Goal: Task Accomplishment & Management: Manage account settings

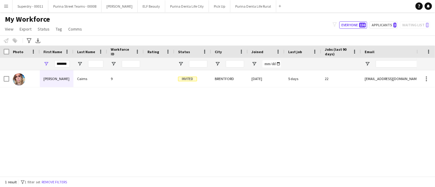
click at [6, 10] on button "Menu" at bounding box center [6, 6] width 12 height 12
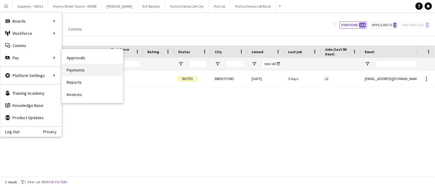
click at [81, 67] on link "Payments" at bounding box center [92, 70] width 61 height 12
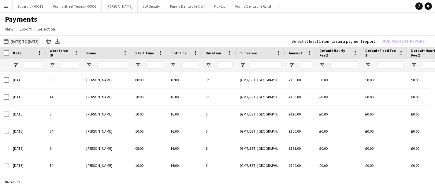
click at [27, 41] on button "01-07-2025 to 18-08-2025 01-07-2025 to 18-08-2025" at bounding box center [20, 41] width 37 height 7
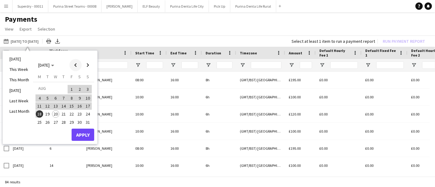
click at [77, 62] on span "Previous month" at bounding box center [75, 65] width 12 height 12
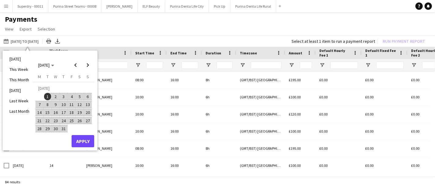
click at [47, 97] on span "1" at bounding box center [47, 96] width 7 height 7
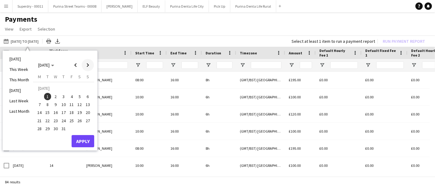
click at [87, 65] on span "Next month" at bounding box center [88, 65] width 12 height 12
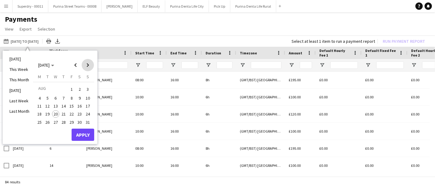
click at [87, 65] on span "Next month" at bounding box center [88, 65] width 12 height 12
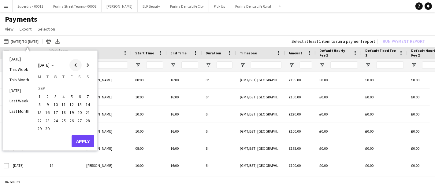
click at [74, 66] on span "Previous month" at bounding box center [75, 65] width 12 height 12
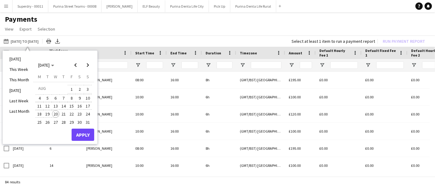
click at [54, 113] on span "20" at bounding box center [55, 113] width 7 height 7
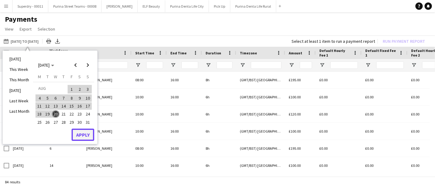
click at [82, 135] on button "Apply" at bounding box center [83, 135] width 23 height 12
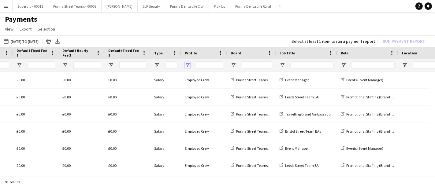
click at [185, 66] on span "Open Filter Menu" at bounding box center [188, 65] width 6 height 6
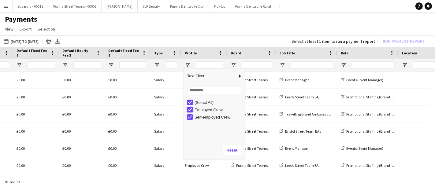
type input "**********"
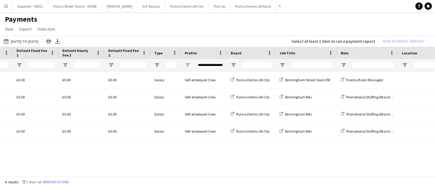
click at [208, 27] on app-page-menu "View Customise view Customise filters Reset Filters Reset View Reset All Export…" at bounding box center [217, 30] width 435 height 12
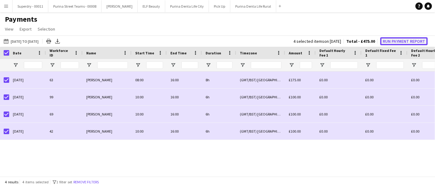
click at [401, 40] on button "Run Payment Report" at bounding box center [403, 41] width 47 height 8
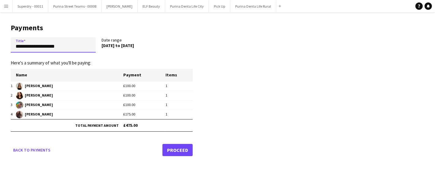
drag, startPoint x: 29, startPoint y: 46, endPoint x: 0, endPoint y: 51, distance: 29.8
click at [0, 51] on main "**********" at bounding box center [99, 88] width 199 height 153
type input "**********"
click at [186, 150] on link "Proceed" at bounding box center [177, 150] width 30 height 12
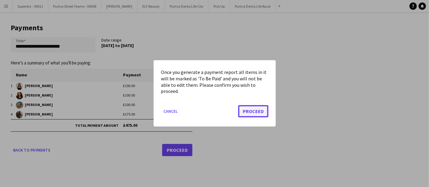
click at [252, 116] on button "Proceed" at bounding box center [253, 111] width 30 height 12
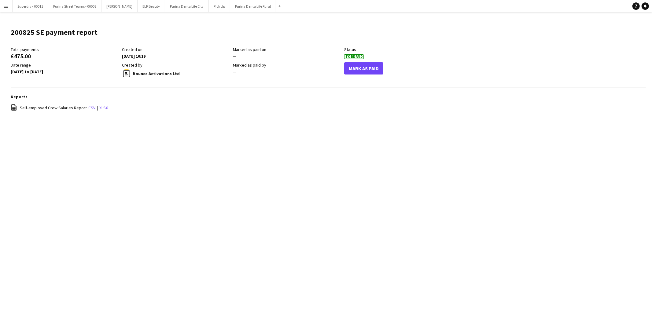
click at [0, 6] on button "Menu" at bounding box center [6, 6] width 12 height 12
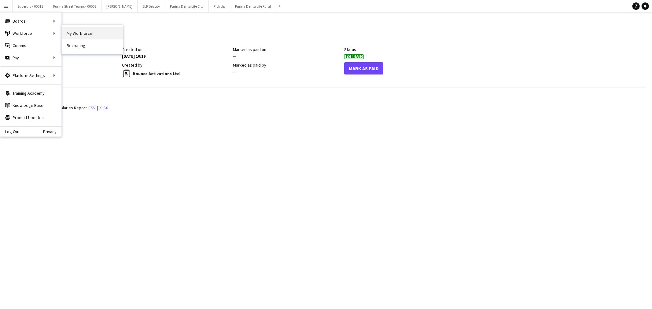
click at [72, 35] on link "My Workforce" at bounding box center [92, 33] width 61 height 12
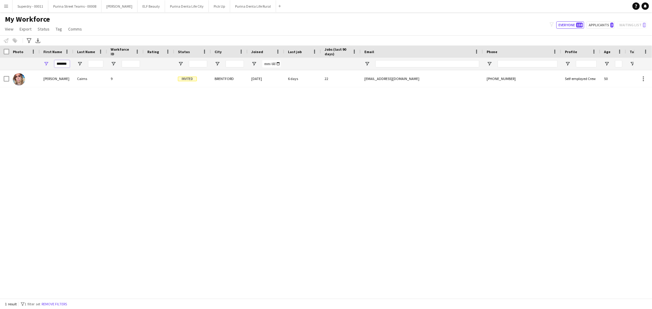
click at [59, 63] on input "*******" at bounding box center [61, 63] width 15 height 7
type input "****"
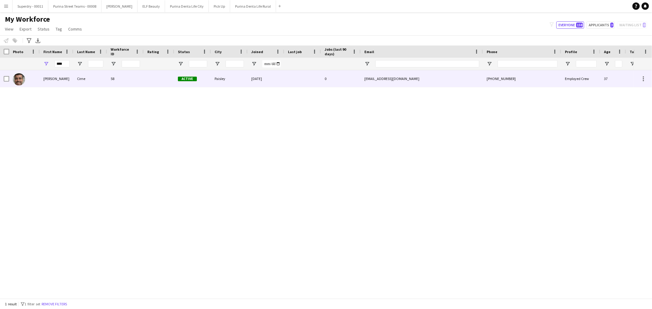
click at [51, 83] on div "Luis" at bounding box center [57, 78] width 34 height 17
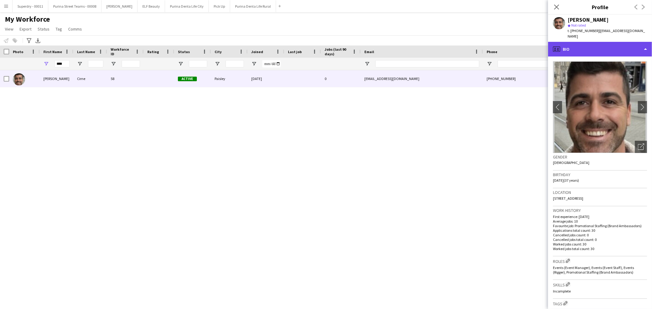
click at [434, 44] on div "profile Bio" at bounding box center [600, 49] width 104 height 15
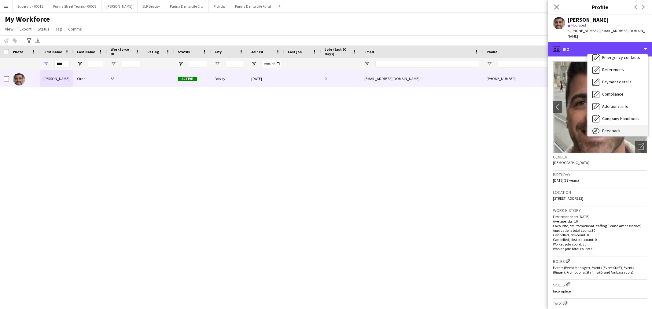
scroll to position [69, 0]
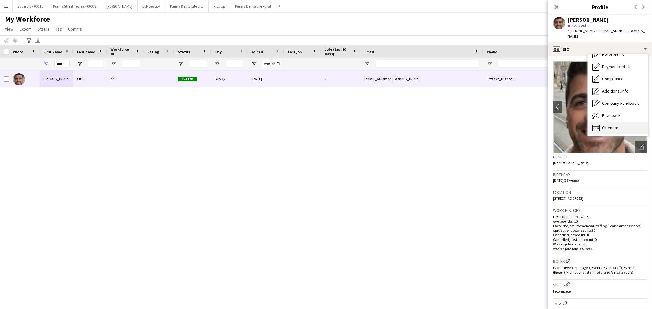
click at [434, 125] on span "Calendar" at bounding box center [610, 128] width 16 height 6
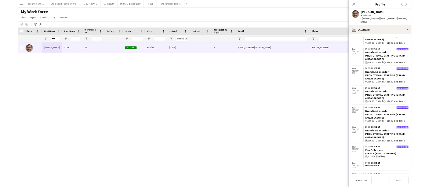
scroll to position [779, 0]
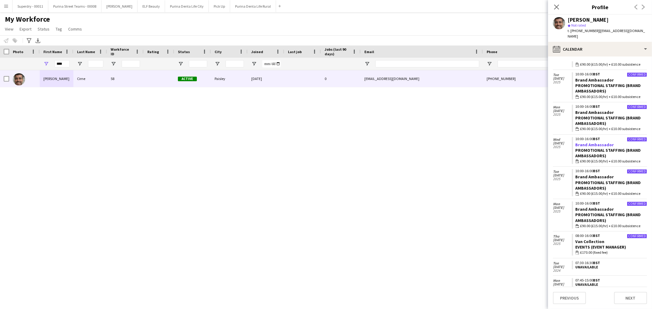
click at [434, 142] on link "Brand Ambassador" at bounding box center [594, 145] width 39 height 6
drag, startPoint x: 630, startPoint y: 29, endPoint x: 598, endPoint y: 32, distance: 31.6
click at [434, 32] on div "Luis Cirne star Not rated t. +4407572091825 | lftcirne@gmail.com" at bounding box center [600, 28] width 104 height 27
copy span "lftcirne@gmail.com"
drag, startPoint x: 595, startPoint y: 30, endPoint x: 571, endPoint y: 34, distance: 24.6
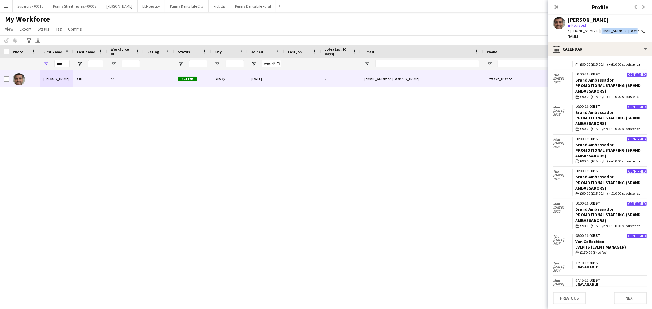
click at [434, 34] on div "Luis Cirne star Not rated t. +4407572091825 | lftcirne@gmail.com" at bounding box center [600, 28] width 104 height 27
copy span "+4407572091825"
click at [434, 187] on link "Van Collection" at bounding box center [589, 242] width 29 height 6
click at [6, 9] on button "Menu" at bounding box center [6, 6] width 12 height 12
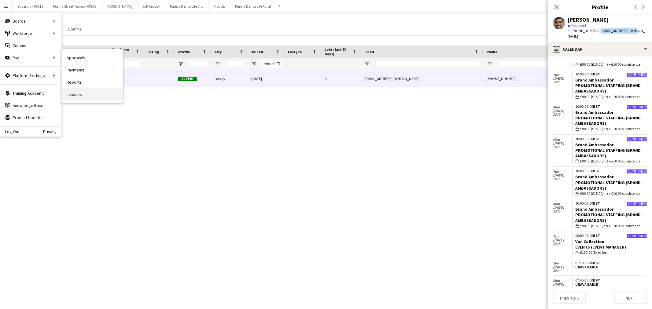
click at [97, 92] on link "Invoices" at bounding box center [92, 94] width 61 height 12
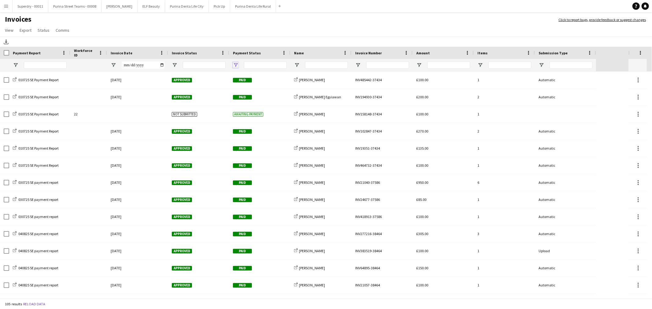
click at [236, 66] on span "Open Filter Menu" at bounding box center [236, 65] width 6 height 6
type input "**********"
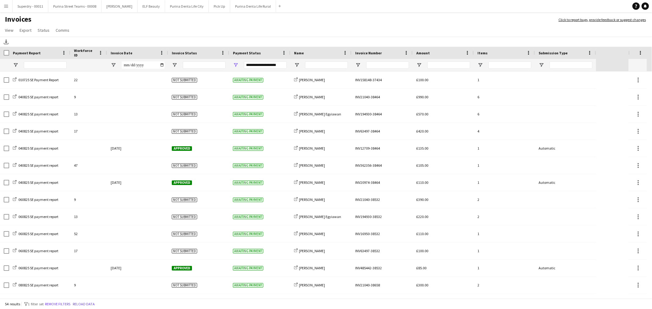
click at [233, 41] on div "Download" at bounding box center [326, 42] width 652 height 10
click at [236, 33] on app-page-menu "View Customise view Customise filters Reset Filters Reset View Reset All Export…" at bounding box center [326, 31] width 652 height 12
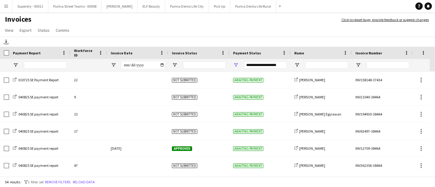
click at [3, 10] on button "Menu" at bounding box center [6, 6] width 12 height 12
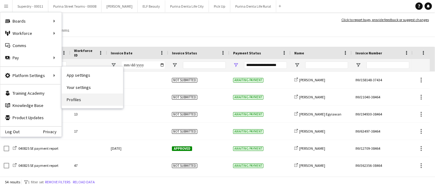
click at [96, 103] on link "Profiles" at bounding box center [92, 100] width 61 height 12
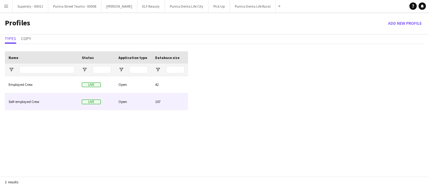
click at [52, 101] on div "Self-employed Crew" at bounding box center [41, 101] width 73 height 17
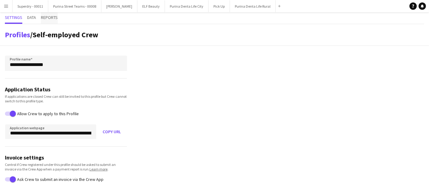
click at [48, 19] on span "Reports" at bounding box center [49, 17] width 17 height 4
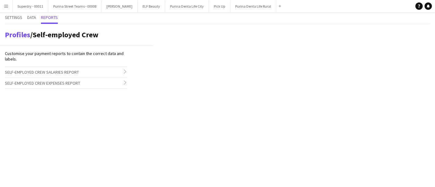
click at [119, 71] on h3 "Self-employed Crew Salaries Report chevron-right" at bounding box center [66, 72] width 122 height 10
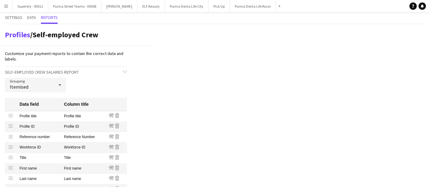
click at [55, 86] on div at bounding box center [60, 85] width 12 height 12
click at [55, 86] on div at bounding box center [214, 93] width 429 height 187
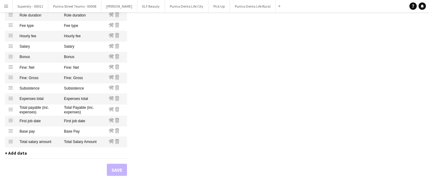
scroll to position [441, 0]
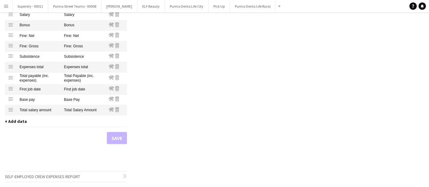
click at [17, 124] on span "+ Add data" at bounding box center [16, 122] width 22 height 6
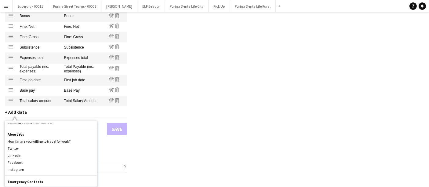
scroll to position [340, 0]
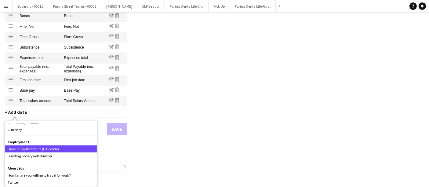
click at [46, 150] on div "Unique Tax Reference (UTR code)" at bounding box center [51, 148] width 92 height 7
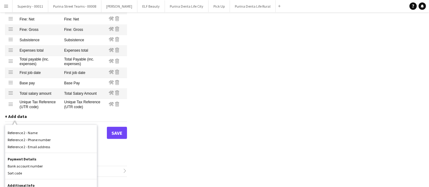
scroll to position [543, 0]
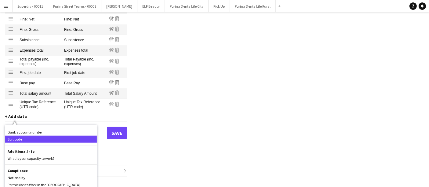
click at [16, 143] on div "Sort code" at bounding box center [51, 139] width 92 height 7
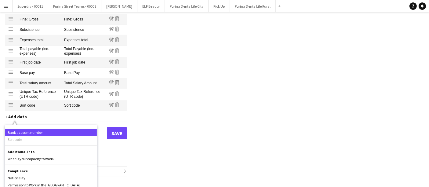
click at [27, 136] on div "Bank account number" at bounding box center [51, 132] width 92 height 7
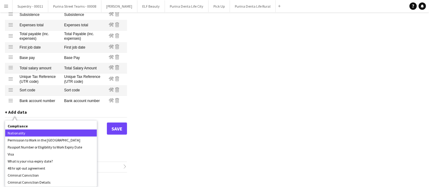
scroll to position [574, 0]
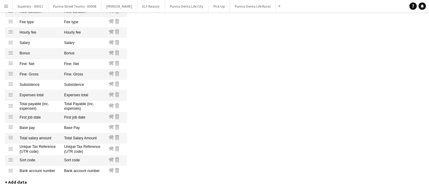
scroll to position [476, 0]
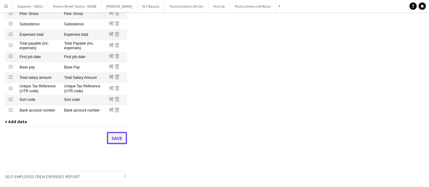
click at [112, 140] on button "Save" at bounding box center [117, 138] width 20 height 12
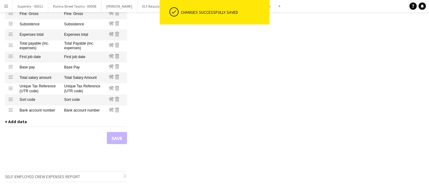
click at [3, 8] on button "Menu" at bounding box center [6, 6] width 12 height 12
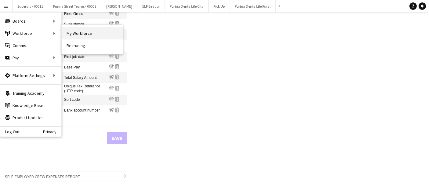
click at [76, 34] on link "My Workforce" at bounding box center [92, 33] width 61 height 12
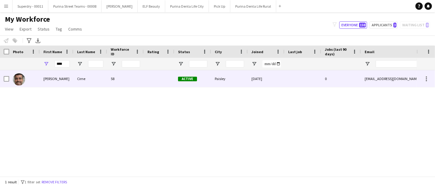
click at [57, 77] on div "Luis" at bounding box center [57, 78] width 34 height 17
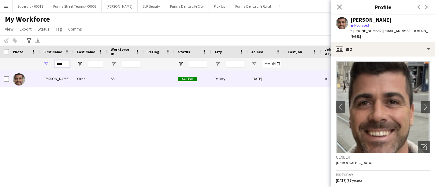
click at [60, 64] on input "****" at bounding box center [61, 63] width 15 height 7
type input "***"
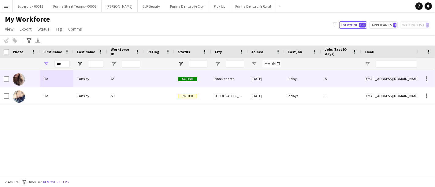
click at [54, 79] on div "Flo" at bounding box center [57, 78] width 34 height 17
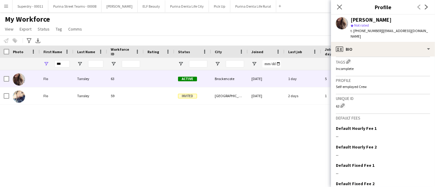
scroll to position [264, 0]
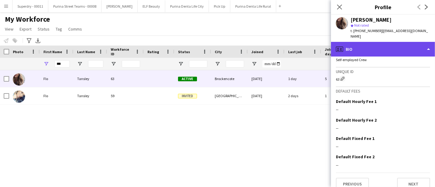
click at [417, 48] on div "profile Bio" at bounding box center [383, 49] width 104 height 15
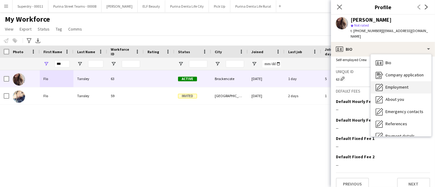
click at [402, 84] on span "Employment" at bounding box center [396, 87] width 23 height 6
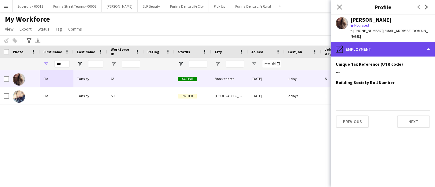
click at [420, 43] on div "pencil4 Employment" at bounding box center [383, 49] width 104 height 15
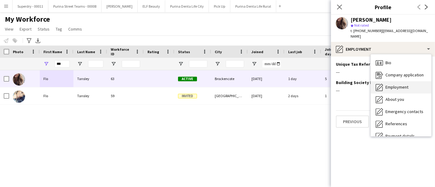
click at [417, 83] on div "Employment Employment" at bounding box center [400, 87] width 61 height 12
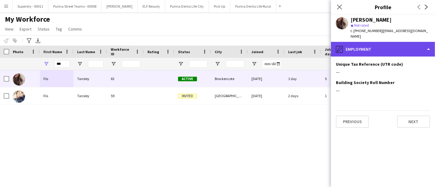
click at [411, 45] on div "pencil4 Employment" at bounding box center [383, 49] width 104 height 15
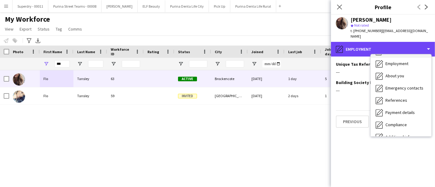
scroll to position [34, 0]
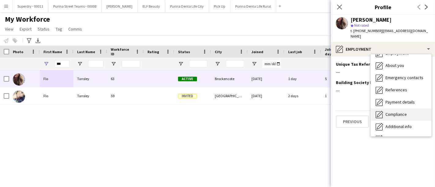
click at [406, 108] on div "Compliance Compliance" at bounding box center [400, 114] width 61 height 12
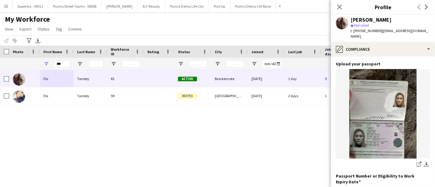
scroll to position [0, 0]
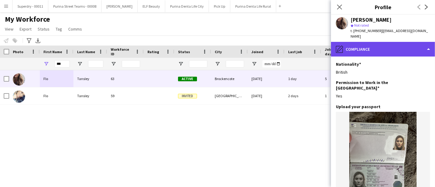
click at [417, 46] on div "pencil4 Compliance" at bounding box center [383, 49] width 104 height 15
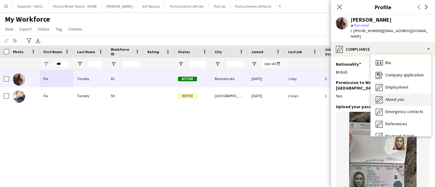
click at [410, 94] on div "About you About you" at bounding box center [400, 100] width 61 height 12
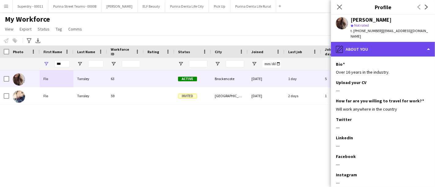
click at [407, 46] on div "pencil4 About you" at bounding box center [383, 49] width 104 height 15
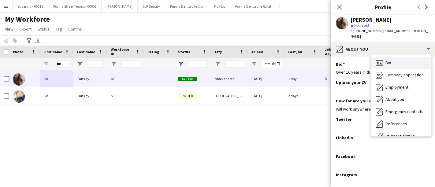
click at [400, 61] on div "Bio Bio" at bounding box center [400, 63] width 61 height 12
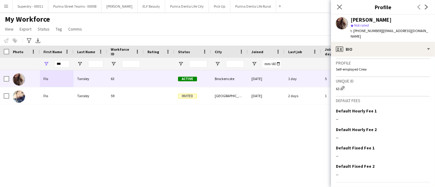
scroll to position [264, 0]
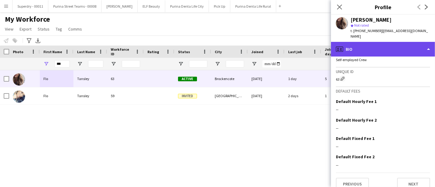
click at [411, 42] on div "profile Bio" at bounding box center [383, 49] width 104 height 15
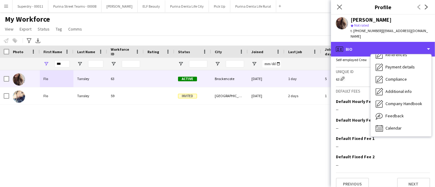
scroll to position [69, 0]
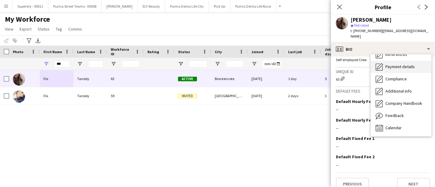
click at [398, 64] on span "Payment details" at bounding box center [399, 67] width 29 height 6
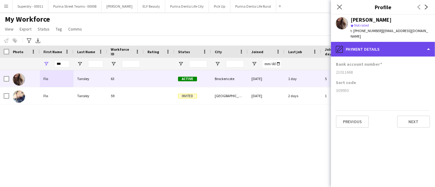
click at [401, 42] on div "pencil4 Payment details" at bounding box center [383, 49] width 104 height 15
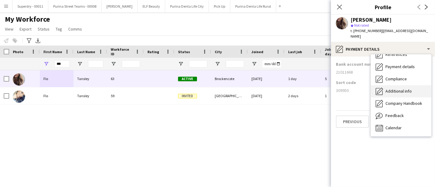
click at [400, 88] on span "Additional info" at bounding box center [398, 91] width 26 height 6
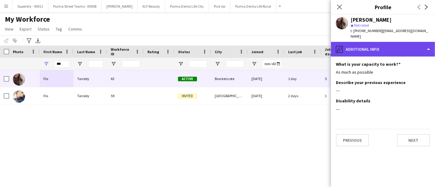
click at [406, 42] on div "pencil4 Additional info" at bounding box center [383, 49] width 104 height 15
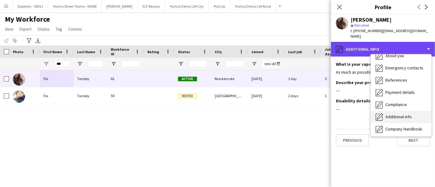
scroll to position [35, 0]
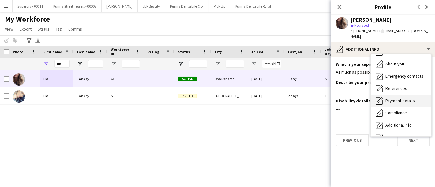
click at [402, 98] on div "Payment details Payment details" at bounding box center [400, 101] width 61 height 12
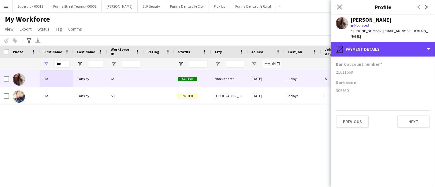
drag, startPoint x: 410, startPoint y: 46, endPoint x: 413, endPoint y: 71, distance: 24.3
click at [410, 46] on div "pencil4 Payment details" at bounding box center [383, 49] width 104 height 15
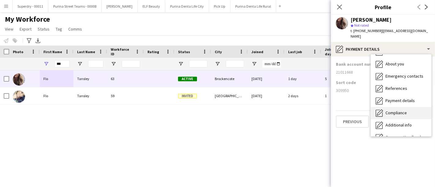
click at [413, 108] on div "Compliance Compliance" at bounding box center [400, 113] width 61 height 12
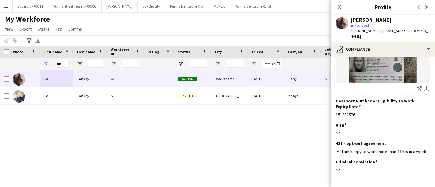
scroll to position [131, 0]
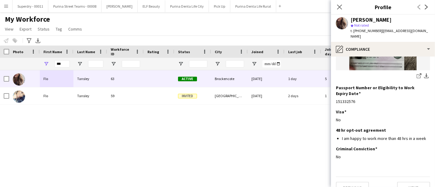
drag, startPoint x: 5, startPoint y: 9, endPoint x: 8, endPoint y: 21, distance: 12.0
click at [5, 9] on button "Menu" at bounding box center [6, 6] width 12 height 12
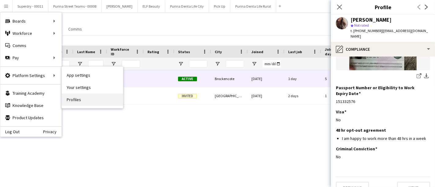
click at [86, 102] on link "Profiles" at bounding box center [92, 100] width 61 height 12
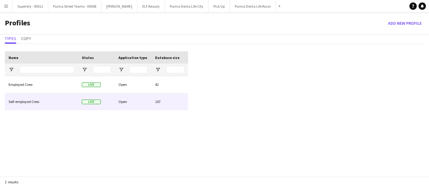
click at [46, 100] on div "Self-employed Crew" at bounding box center [41, 101] width 73 height 17
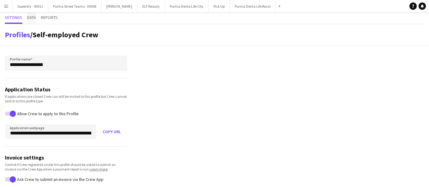
click at [33, 22] on span "Data" at bounding box center [31, 18] width 9 height 12
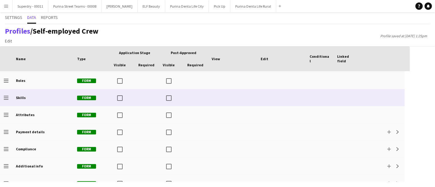
scroll to position [128, 0]
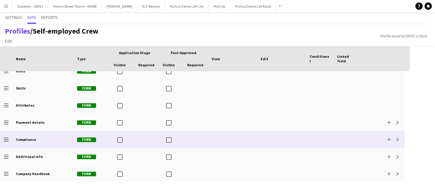
click at [20, 144] on div "Compliance" at bounding box center [42, 139] width 61 height 17
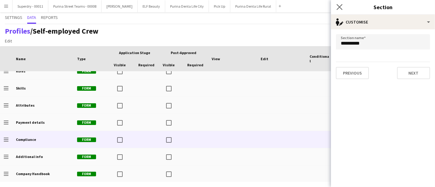
click at [335, 8] on app-icon "Close pop-in" at bounding box center [339, 7] width 9 height 9
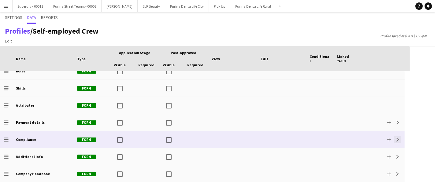
click at [395, 138] on app-icon "Expand" at bounding box center [397, 140] width 4 height 4
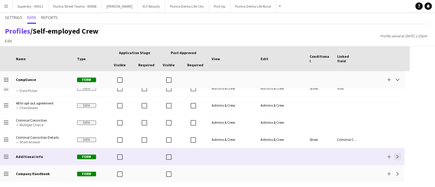
click at [396, 153] on button "Expand" at bounding box center [397, 156] width 7 height 7
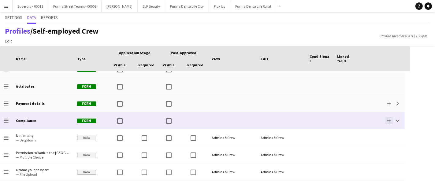
click at [386, 122] on button "Add" at bounding box center [388, 120] width 7 height 7
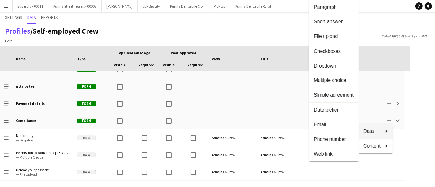
click at [386, 130] on icon at bounding box center [383, 131] width 7 height 3
click at [329, 18] on button "Short answer" at bounding box center [334, 22] width 50 height 15
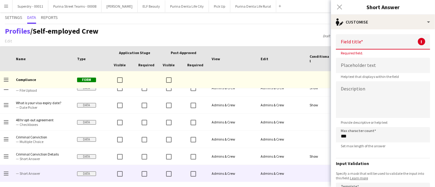
click at [338, 6] on div "Close pop-in" at bounding box center [339, 7] width 17 height 14
click at [301, 30] on div "Profiles / Self-employed Crew Edit Add section Draft saved at 20th Aug 11:00am …" at bounding box center [217, 35] width 435 height 22
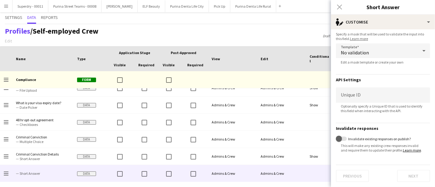
click at [270, 22] on div "Settings Data Reports" at bounding box center [217, 18] width 425 height 12
click at [8, 2] on button "Menu" at bounding box center [6, 6] width 12 height 12
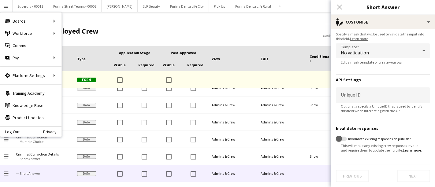
click at [127, 31] on div "Profiles / Self-employed Crew Edit Add section Draft saved at 20th Aug 11:00am …" at bounding box center [217, 35] width 435 height 22
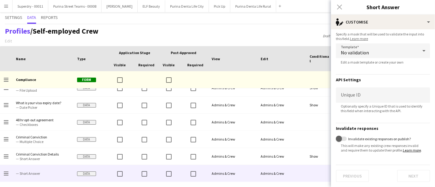
click at [2, 8] on button "Menu" at bounding box center [6, 6] width 12 height 12
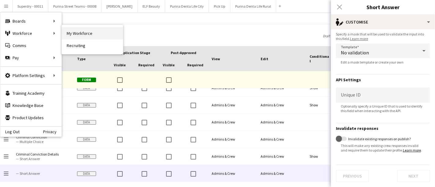
click at [88, 34] on link "My Workforce" at bounding box center [92, 33] width 61 height 12
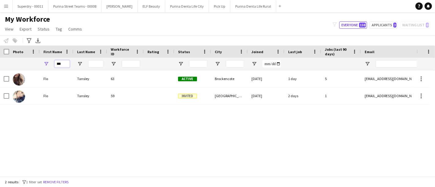
click at [59, 61] on input "***" at bounding box center [61, 63] width 15 height 7
type input "****"
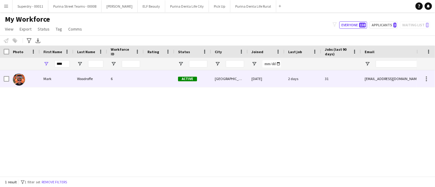
click at [58, 75] on div "Mark" at bounding box center [57, 78] width 34 height 17
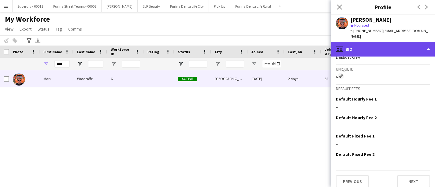
click at [419, 42] on div "profile Bio" at bounding box center [383, 49] width 104 height 15
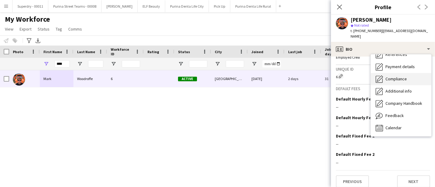
click at [404, 76] on span "Compliance" at bounding box center [395, 79] width 21 height 6
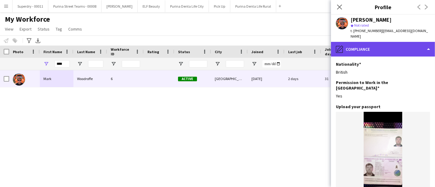
click at [421, 42] on div "pencil4 Compliance" at bounding box center [383, 49] width 104 height 15
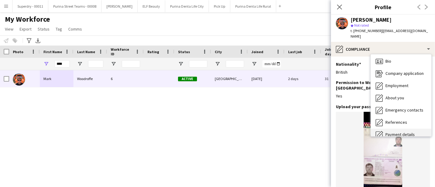
click at [406, 132] on span "Payment details" at bounding box center [399, 135] width 29 height 6
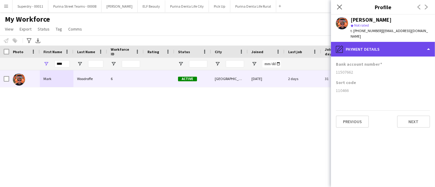
click at [419, 42] on div "pencil4 Payment details" at bounding box center [383, 49] width 104 height 15
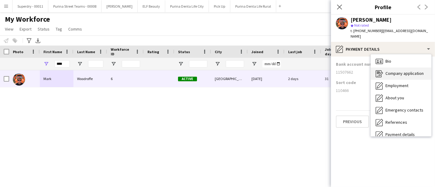
click at [418, 71] on span "Company application" at bounding box center [404, 74] width 38 height 6
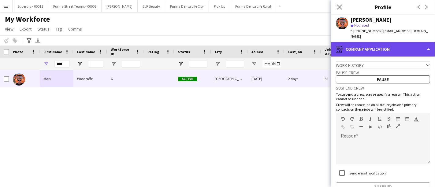
click at [419, 45] on div "register Company application" at bounding box center [383, 49] width 104 height 15
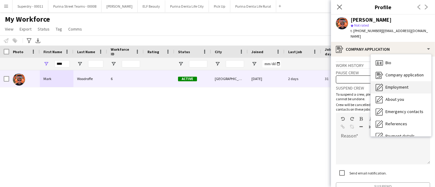
click at [406, 84] on span "Employment" at bounding box center [396, 87] width 23 height 6
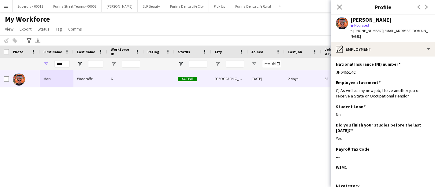
click at [2, 4] on button "Menu" at bounding box center [6, 6] width 12 height 12
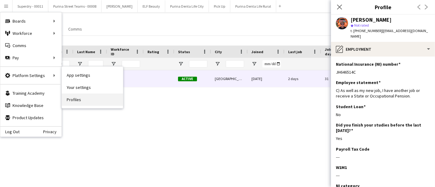
click at [81, 97] on link "Profiles" at bounding box center [92, 100] width 61 height 12
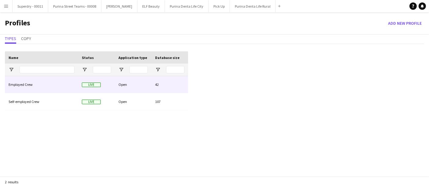
click at [36, 85] on div "Employed Crew" at bounding box center [41, 84] width 73 height 17
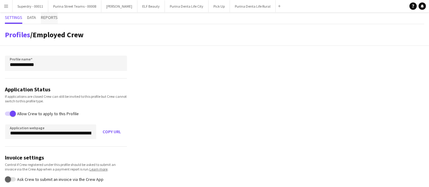
click at [53, 18] on span "Reports" at bounding box center [49, 17] width 17 height 4
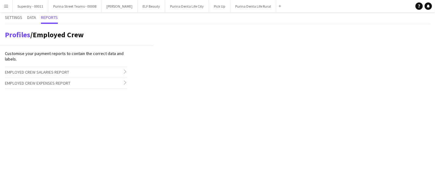
click at [70, 70] on h3 "Employed Crew Salaries Report chevron-right" at bounding box center [66, 72] width 122 height 10
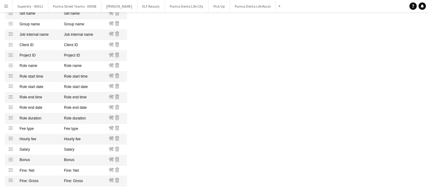
scroll to position [443, 0]
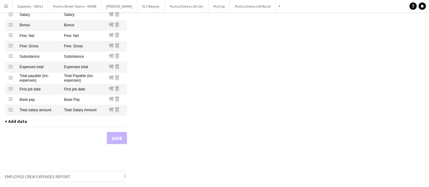
click at [16, 120] on span "+ Add data" at bounding box center [16, 122] width 22 height 6
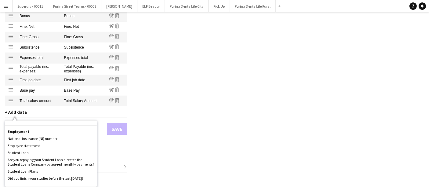
scroll to position [340, 0]
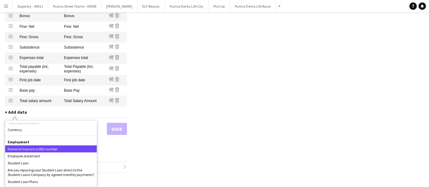
click at [49, 148] on div "National Insurance (NI) number" at bounding box center [51, 148] width 92 height 7
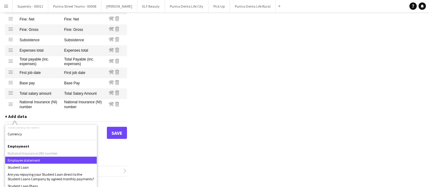
click at [40, 164] on div "Employee statement" at bounding box center [51, 160] width 92 height 7
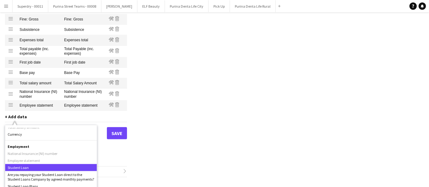
click at [40, 171] on div "Student Loan" at bounding box center [51, 167] width 92 height 7
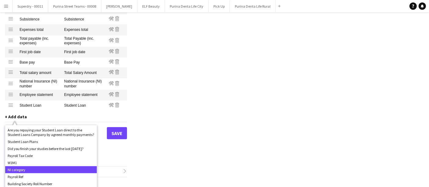
scroll to position [373, 0]
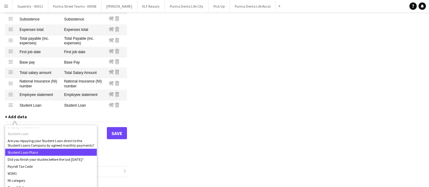
click at [34, 156] on div "Student Loan Plans" at bounding box center [51, 152] width 92 height 7
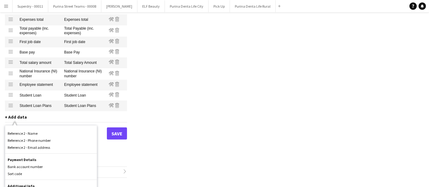
scroll to position [611, 0]
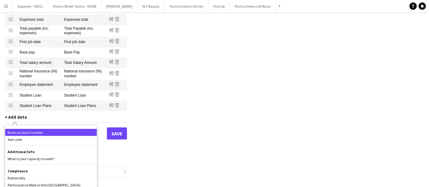
click at [43, 136] on div "Bank account number" at bounding box center [51, 132] width 92 height 7
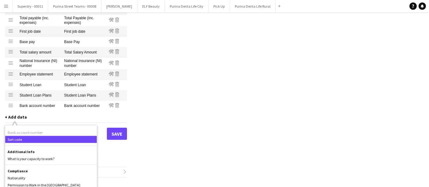
click at [42, 143] on div "Sort code" at bounding box center [51, 139] width 92 height 7
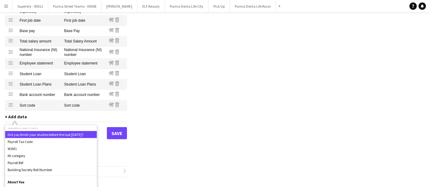
scroll to position [409, 0]
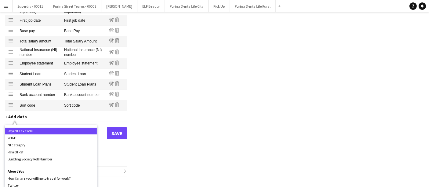
click at [69, 134] on div "Payroll Tax Code" at bounding box center [51, 130] width 92 height 7
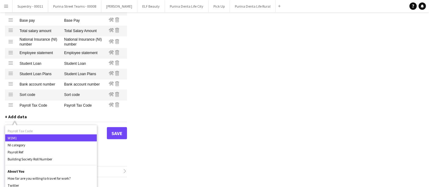
click at [69, 141] on div "W1M1" at bounding box center [51, 137] width 92 height 7
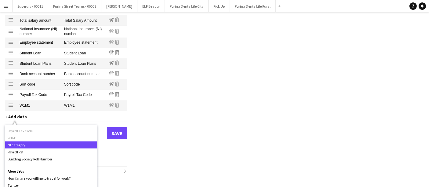
click at [69, 149] on div "NI category" at bounding box center [51, 144] width 92 height 7
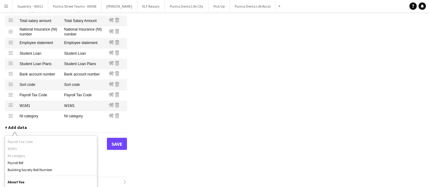
scroll to position [526, 0]
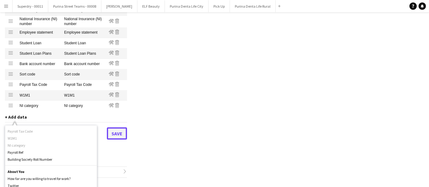
click at [119, 140] on button "Save" at bounding box center [117, 133] width 20 height 12
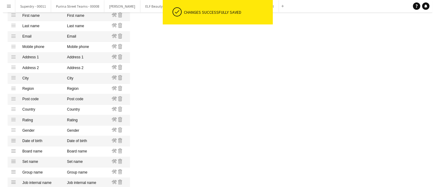
scroll to position [0, 0]
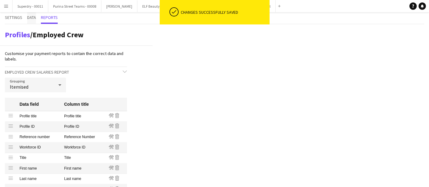
click at [35, 17] on span "Data" at bounding box center [31, 17] width 9 height 4
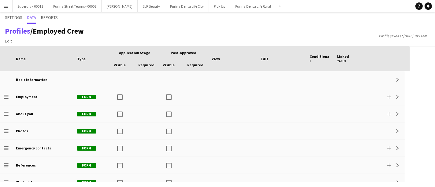
click at [7, 3] on button "Menu" at bounding box center [6, 6] width 12 height 12
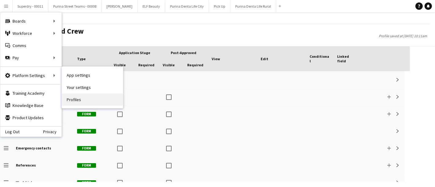
click at [77, 102] on link "Profiles" at bounding box center [92, 100] width 61 height 12
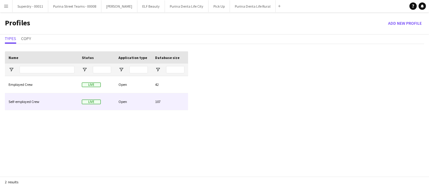
click at [37, 101] on div "Self-employed Crew" at bounding box center [41, 101] width 73 height 17
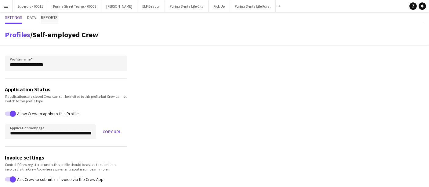
click at [47, 17] on span "Reports" at bounding box center [49, 17] width 17 height 4
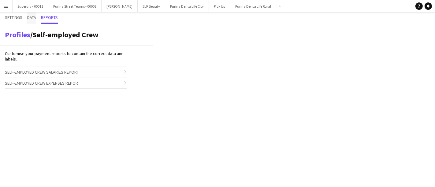
click at [32, 21] on span "Data" at bounding box center [31, 18] width 9 height 12
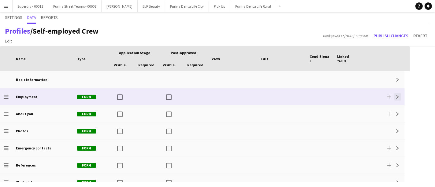
click at [395, 97] on app-icon "Expand" at bounding box center [397, 97] width 4 height 4
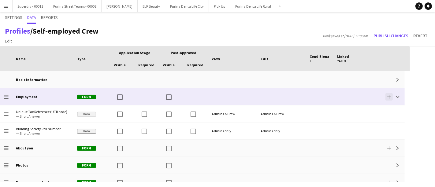
click at [387, 95] on app-icon "Add" at bounding box center [389, 97] width 4 height 4
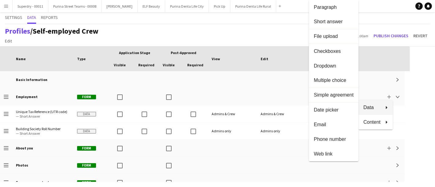
click at [389, 110] on button "Data" at bounding box center [375, 107] width 34 height 15
click at [414, 85] on div at bounding box center [217, 93] width 435 height 187
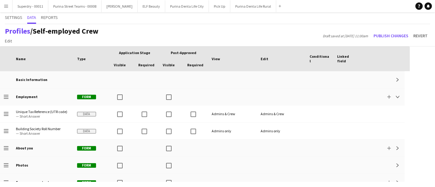
click at [2, 9] on button "Menu" at bounding box center [6, 6] width 12 height 12
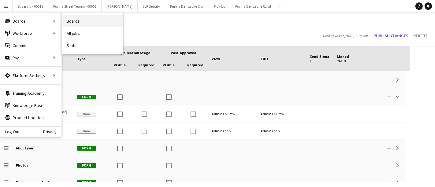
click at [86, 24] on link "Boards" at bounding box center [92, 21] width 61 height 12
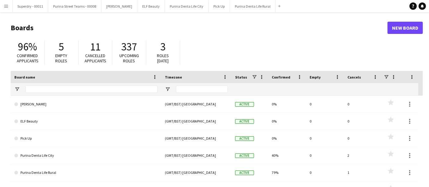
click at [7, 4] on app-icon "Menu" at bounding box center [6, 6] width 5 height 5
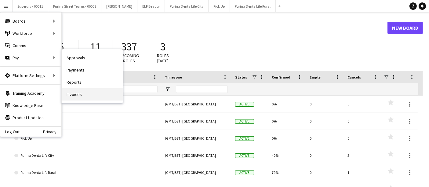
click at [79, 94] on link "Invoices" at bounding box center [92, 94] width 61 height 12
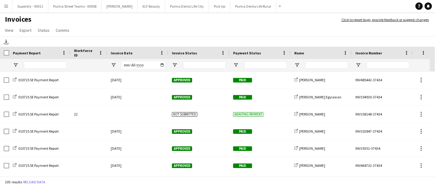
click at [239, 64] on div at bounding box center [259, 65] width 61 height 12
click at [235, 64] on span "Open Filter Menu" at bounding box center [236, 65] width 6 height 6
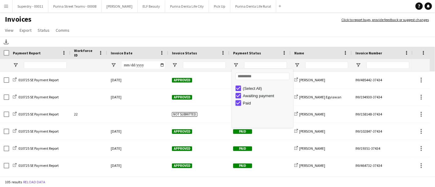
type input "**********"
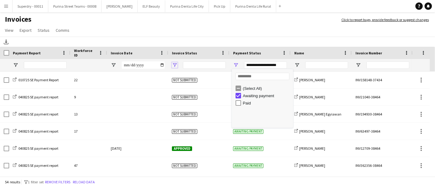
click at [175, 64] on span "Open Filter Menu" at bounding box center [175, 65] width 6 height 6
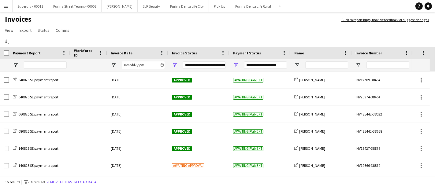
click at [190, 38] on div "Download" at bounding box center [217, 42] width 435 height 10
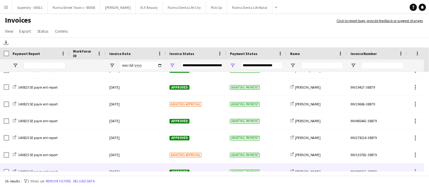
scroll to position [68, 0]
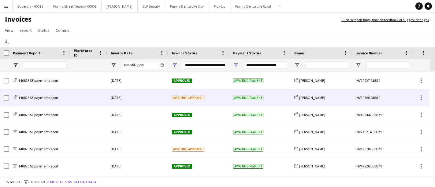
click at [206, 95] on div "Awaiting approval" at bounding box center [198, 97] width 61 height 17
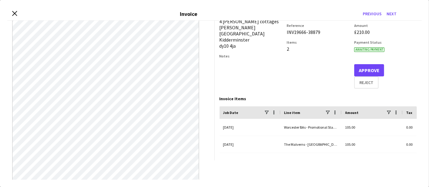
scroll to position [34, 0]
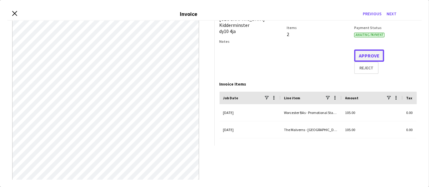
click at [374, 57] on button "Approve" at bounding box center [369, 56] width 30 height 12
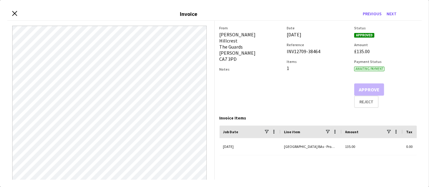
click at [395, 81] on div "Status Approved Amount £135.00 Payment Status Awaiting payment Approve Reject" at bounding box center [385, 67] width 63 height 82
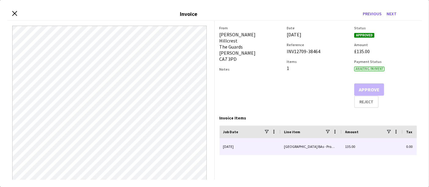
click at [261, 143] on div "30-July-2025" at bounding box center [250, 146] width 61 height 17
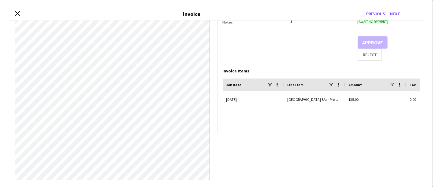
scroll to position [0, 0]
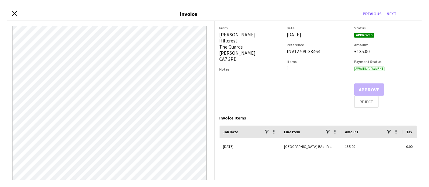
click at [364, 86] on div "Approve Reject" at bounding box center [385, 95] width 63 height 24
click at [18, 16] on div "Close invoice dialog Invoice Previous Next" at bounding box center [214, 13] width 415 height 13
click at [15, 14] on icon at bounding box center [15, 13] width 6 height 6
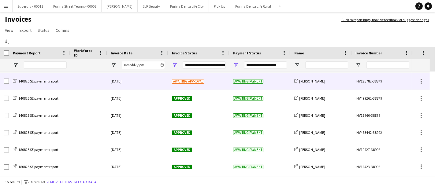
scroll to position [102, 0]
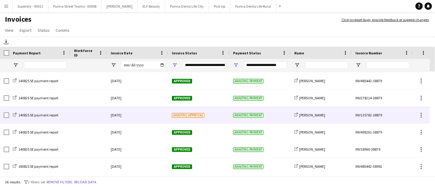
click at [157, 110] on div "14-August-2025" at bounding box center [137, 115] width 61 height 17
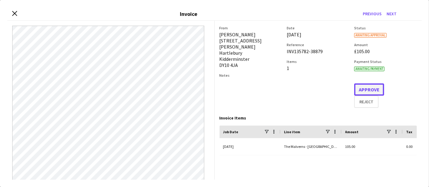
click at [367, 90] on button "Approve" at bounding box center [369, 89] width 30 height 12
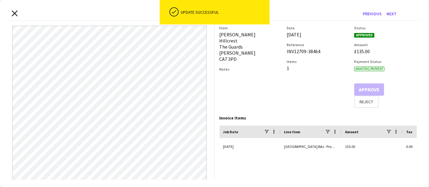
click at [16, 13] on icon "Close invoice dialog" at bounding box center [15, 13] width 6 height 6
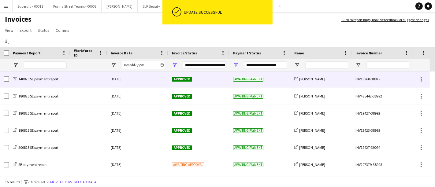
scroll to position [173, 0]
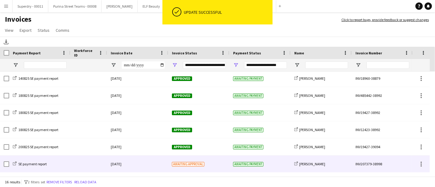
click at [199, 157] on div "Awaiting approval" at bounding box center [198, 164] width 61 height 17
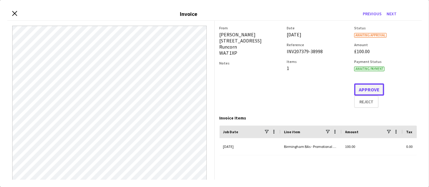
click at [371, 87] on button "Approve" at bounding box center [369, 89] width 30 height 12
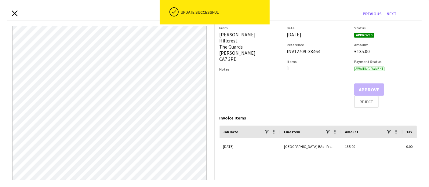
click at [16, 12] on icon at bounding box center [15, 13] width 6 height 6
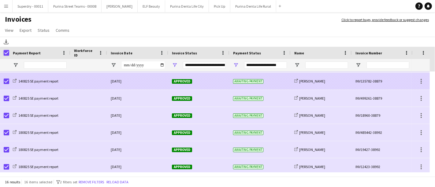
scroll to position [172, 0]
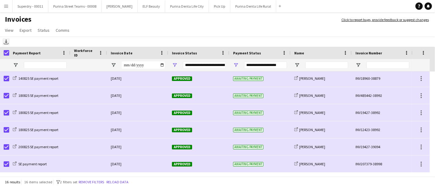
click at [7, 43] on icon "Download" at bounding box center [6, 41] width 5 height 5
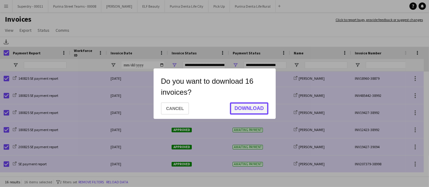
click at [245, 113] on button "Download" at bounding box center [249, 108] width 39 height 12
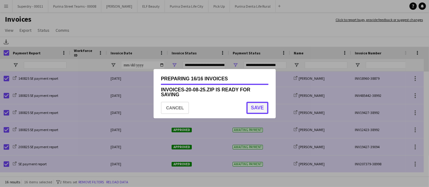
click at [256, 107] on button "Save" at bounding box center [257, 108] width 22 height 12
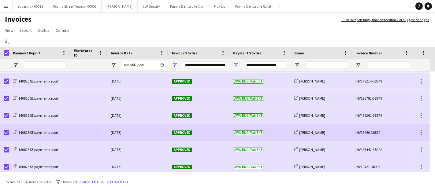
scroll to position [71, 0]
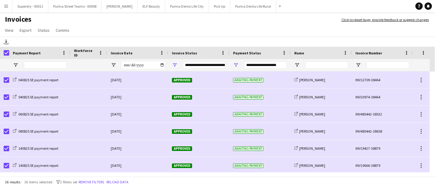
click at [174, 65] on span "Open Filter Menu" at bounding box center [175, 65] width 6 height 6
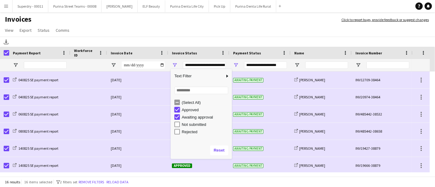
type input "**********"
type input "***"
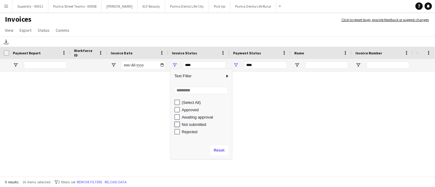
type input "**********"
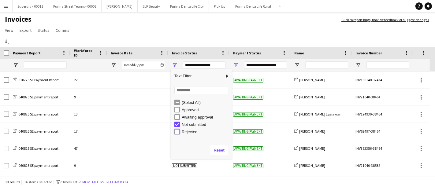
type input "**********"
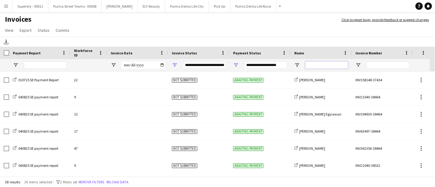
click at [313, 64] on input "Name Filter Input" at bounding box center [326, 64] width 43 height 7
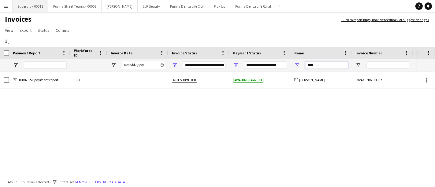
type input "****"
click at [174, 64] on span "Open Filter Menu" at bounding box center [175, 65] width 6 height 6
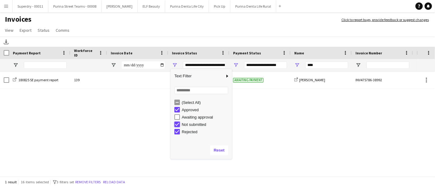
type input "**********"
type input "***"
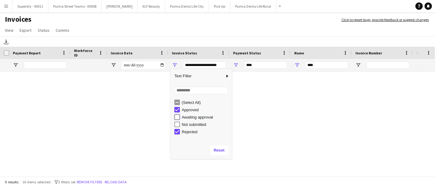
type input "**********"
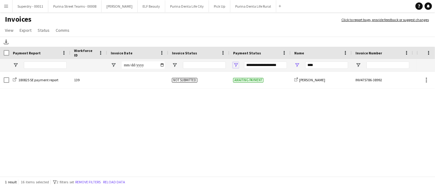
click at [237, 67] on span "Open Filter Menu" at bounding box center [236, 65] width 6 height 6
click at [237, 34] on app-page-menu "View Customise view Customise filters Reset Filters Reset View Reset All Export…" at bounding box center [217, 31] width 435 height 12
click at [239, 67] on div "**********" at bounding box center [259, 65] width 61 height 12
click at [232, 66] on div "**********" at bounding box center [259, 65] width 61 height 12
click at [237, 65] on span "Open Filter Menu" at bounding box center [236, 65] width 6 height 6
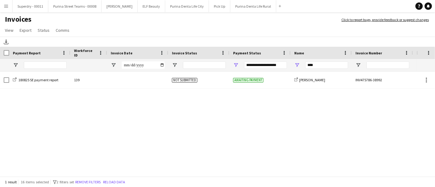
click at [247, 31] on app-page-menu "View Customise view Customise filters Reset Filters Reset View Reset All Export…" at bounding box center [217, 31] width 435 height 12
click at [5, 8] on app-icon "Menu" at bounding box center [6, 6] width 5 height 5
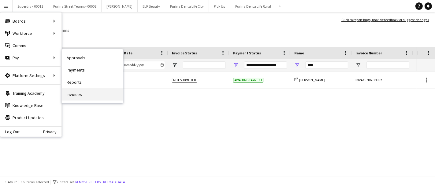
click at [75, 91] on link "Invoices" at bounding box center [92, 94] width 61 height 12
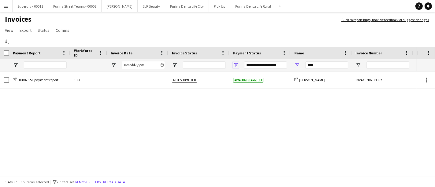
click at [236, 67] on span "Open Filter Menu" at bounding box center [236, 65] width 6 height 6
type input "***"
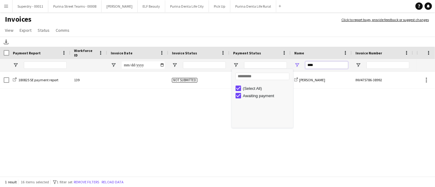
drag, startPoint x: 319, startPoint y: 66, endPoint x: 280, endPoint y: 65, distance: 39.1
click at [281, 65] on div at bounding box center [298, 65] width 596 height 12
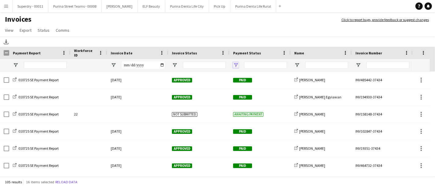
click at [238, 65] on span "Open Filter Menu" at bounding box center [236, 65] width 6 height 6
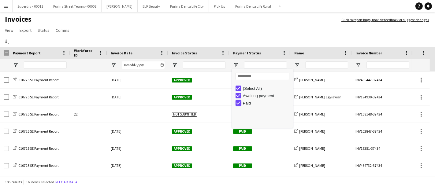
type input "**********"
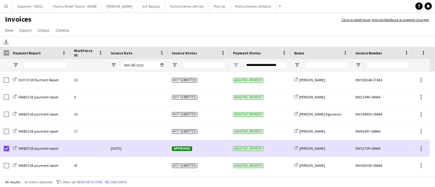
click at [243, 37] on div "Download" at bounding box center [217, 42] width 435 height 10
click at [130, 64] on input "Invoice Date Filter Input" at bounding box center [143, 64] width 43 height 7
click at [125, 64] on input "Invoice Date Filter Input" at bounding box center [143, 64] width 43 height 7
type input "**********"
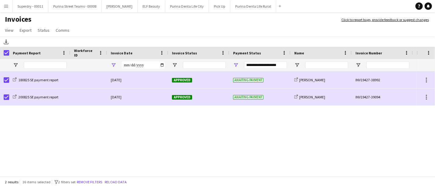
drag, startPoint x: 1, startPoint y: 3, endPoint x: 9, endPoint y: 10, distance: 9.7
click at [1, 3] on button "Menu" at bounding box center [6, 6] width 12 height 12
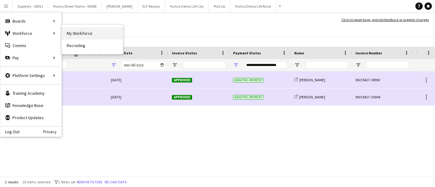
click at [85, 33] on link "My Workforce" at bounding box center [92, 33] width 61 height 12
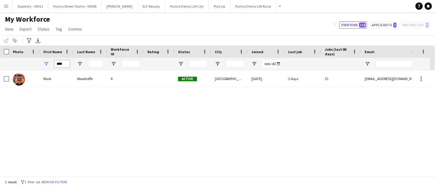
click at [67, 67] on input "****" at bounding box center [61, 63] width 15 height 7
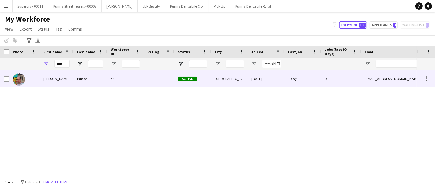
click at [69, 82] on div "Owen" at bounding box center [57, 78] width 34 height 17
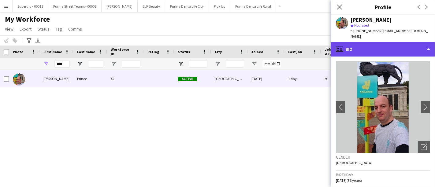
click at [385, 51] on div "profile Bio" at bounding box center [383, 49] width 104 height 15
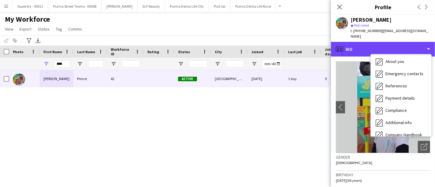
scroll to position [69, 0]
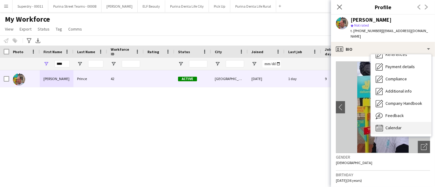
click at [398, 126] on div "Calendar Calendar" at bounding box center [400, 128] width 61 height 12
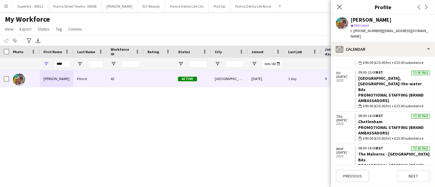
scroll to position [260, 0]
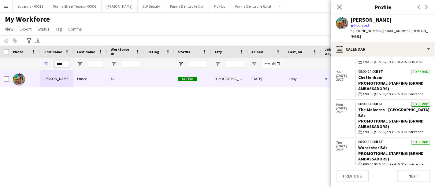
click at [61, 66] on input "****" at bounding box center [61, 63] width 15 height 7
click at [63, 64] on input "****" at bounding box center [61, 63] width 15 height 7
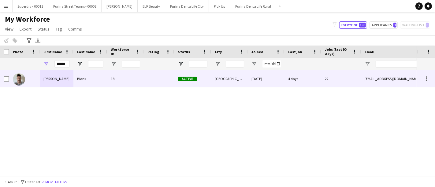
click at [57, 79] on div "Philip" at bounding box center [57, 78] width 34 height 17
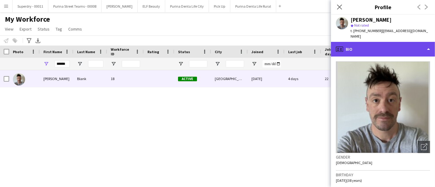
click at [376, 42] on div "profile Bio" at bounding box center [383, 49] width 104 height 15
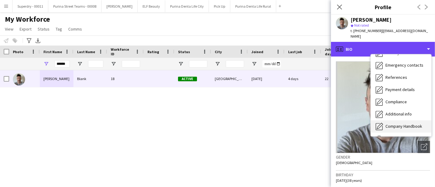
scroll to position [69, 0]
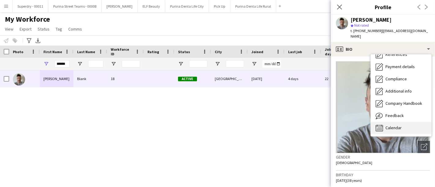
click at [394, 125] on span "Calendar" at bounding box center [393, 128] width 16 height 6
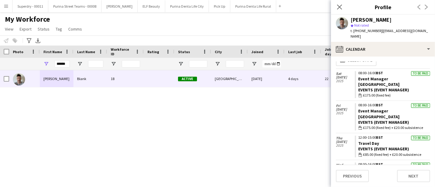
scroll to position [0, 0]
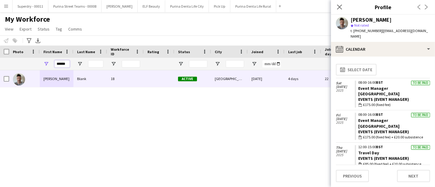
click at [60, 62] on input "******" at bounding box center [61, 63] width 15 height 7
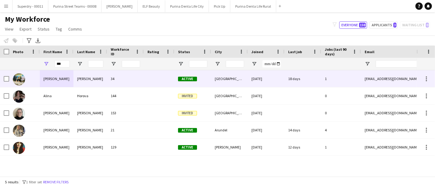
click at [52, 85] on div "Ali" at bounding box center [57, 78] width 34 height 17
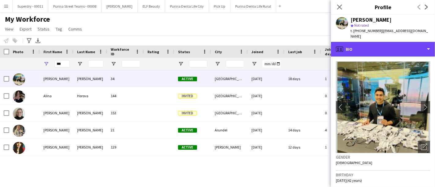
click at [397, 42] on div "profile Bio" at bounding box center [383, 49] width 104 height 15
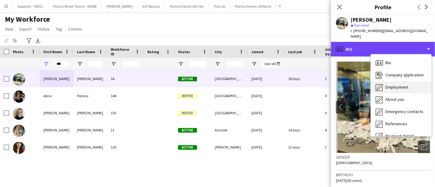
scroll to position [69, 0]
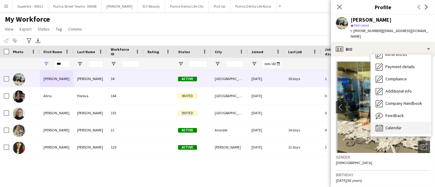
click at [401, 125] on span "Calendar" at bounding box center [393, 128] width 16 height 6
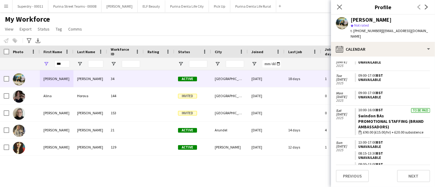
scroll to position [403, 0]
click at [67, 62] on input "***" at bounding box center [61, 63] width 15 height 7
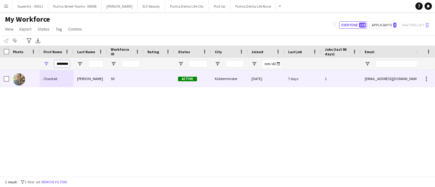
type input "********"
click at [69, 79] on div "Chantall" at bounding box center [57, 78] width 34 height 17
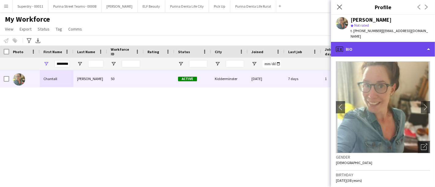
click at [410, 43] on div "profile Bio" at bounding box center [383, 49] width 104 height 15
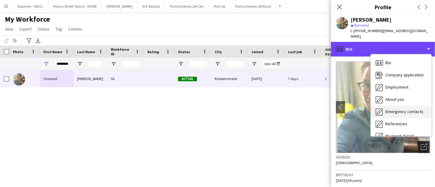
scroll to position [69, 0]
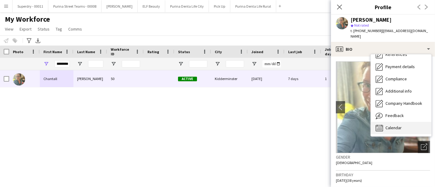
click at [401, 124] on div "Calendar Calendar" at bounding box center [400, 128] width 61 height 12
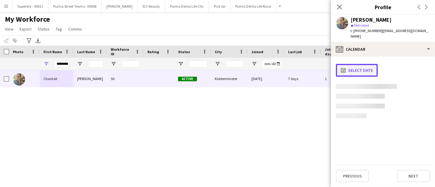
click at [357, 65] on button "calendar-full Select date" at bounding box center [357, 70] width 42 height 13
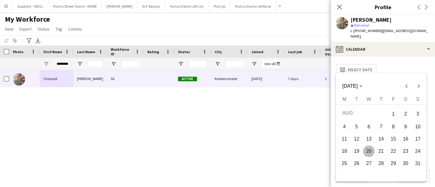
click at [370, 137] on span "13" at bounding box center [368, 139] width 11 height 11
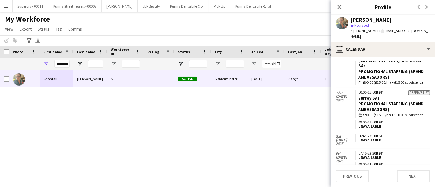
scroll to position [475, 0]
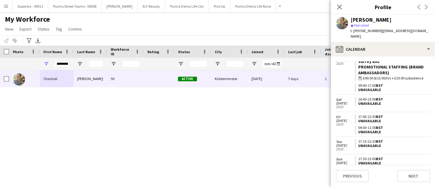
click at [4, 8] on app-icon "Menu" at bounding box center [6, 6] width 5 height 5
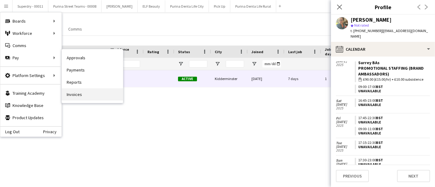
click at [81, 96] on link "Invoices" at bounding box center [92, 94] width 61 height 12
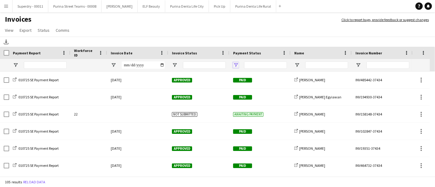
click at [237, 64] on span "Open Filter Menu" at bounding box center [236, 65] width 6 height 6
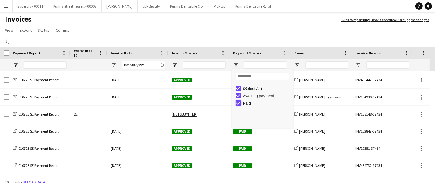
type input "**********"
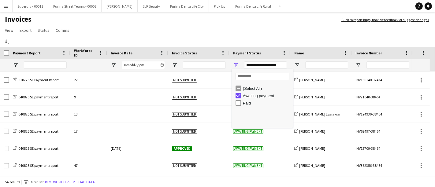
click at [236, 39] on div "Download" at bounding box center [217, 42] width 435 height 10
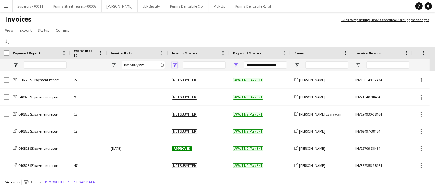
click at [177, 63] on span "Open Filter Menu" at bounding box center [175, 65] width 6 height 6
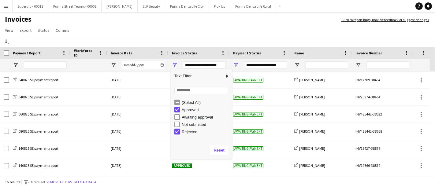
type input "**********"
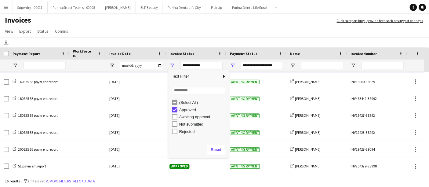
scroll to position [102, 0]
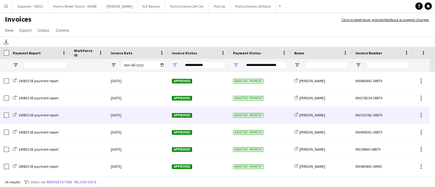
click at [275, 118] on div "Awaiting payment" at bounding box center [259, 115] width 61 height 17
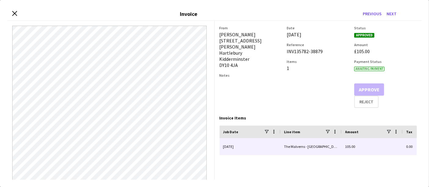
click at [318, 144] on div "The Malverns - Worcestershire BAs - Promotional Staffing (Brand Ambassadors) (s…" at bounding box center [311, 146] width 61 height 17
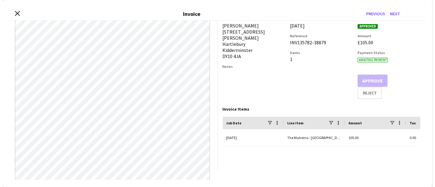
scroll to position [0, 0]
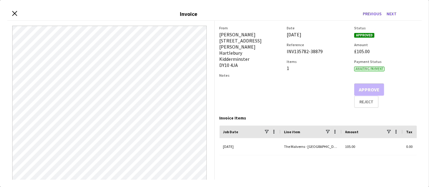
click at [10, 11] on div "Close invoice dialog Invoice Previous Next" at bounding box center [214, 13] width 415 height 13
click at [17, 15] on icon "Close invoice dialog" at bounding box center [15, 13] width 6 height 6
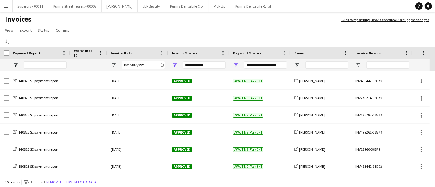
click at [2, 2] on button "Menu" at bounding box center [6, 6] width 12 height 12
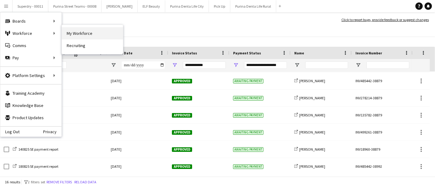
click at [93, 35] on link "My Workforce" at bounding box center [92, 33] width 61 height 12
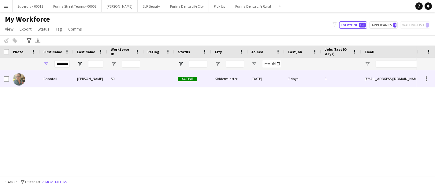
click at [78, 82] on div "Herbert" at bounding box center [90, 78] width 34 height 17
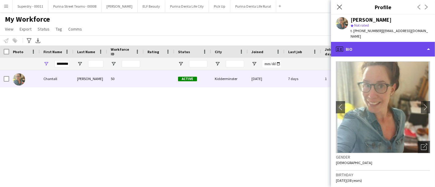
click at [403, 46] on div "profile Bio" at bounding box center [383, 49] width 104 height 15
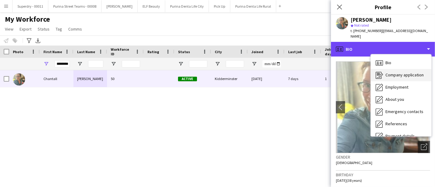
scroll to position [69, 0]
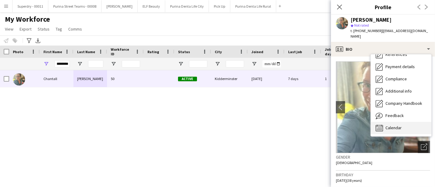
click at [401, 122] on div "Calendar Calendar" at bounding box center [400, 128] width 61 height 12
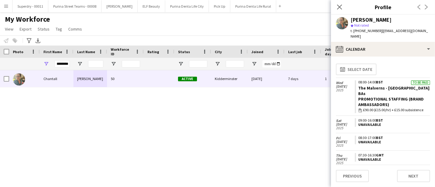
scroll to position [0, 0]
click at [391, 97] on div "Promotional Staffing (Brand Ambassadors)" at bounding box center [394, 102] width 72 height 11
click at [67, 64] on input "********" at bounding box center [61, 63] width 15 height 7
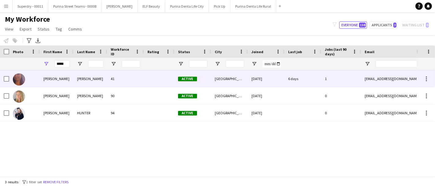
click at [67, 79] on div "Laura" at bounding box center [57, 78] width 34 height 17
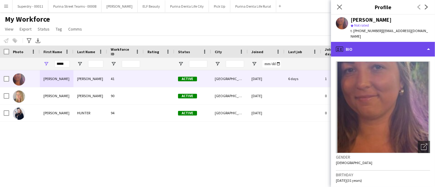
click at [399, 48] on div "profile Bio" at bounding box center [383, 49] width 104 height 15
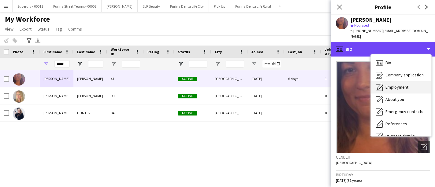
scroll to position [69, 0]
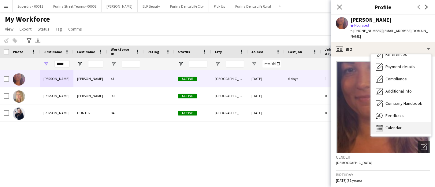
click at [399, 131] on div "Calendar Calendar" at bounding box center [400, 128] width 61 height 12
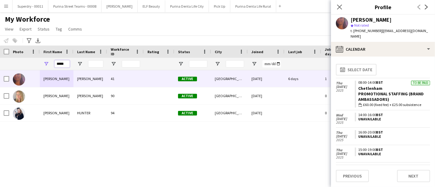
click at [68, 66] on input "*****" at bounding box center [61, 63] width 15 height 7
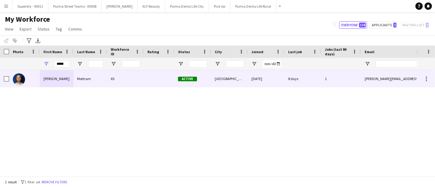
click at [62, 80] on div "Shaan" at bounding box center [57, 78] width 34 height 17
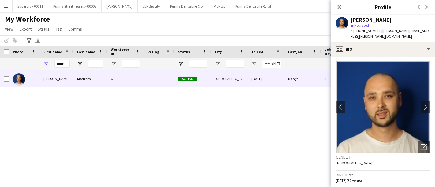
click at [395, 57] on app-crew-profile-bio "chevron-left chevron-right Open photos pop-in Gender Male Birthday 18-12-1992 (…" at bounding box center [383, 122] width 104 height 130
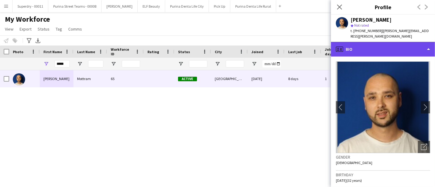
click at [395, 46] on div "profile Bio" at bounding box center [383, 49] width 104 height 15
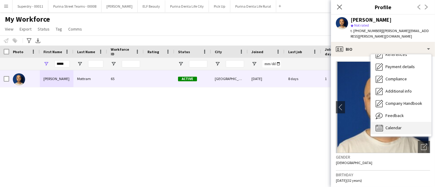
click at [409, 124] on div "Calendar Calendar" at bounding box center [400, 128] width 61 height 12
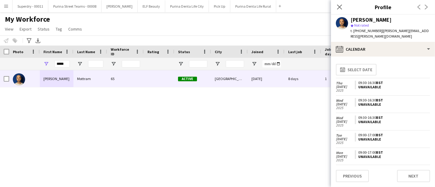
scroll to position [95, 0]
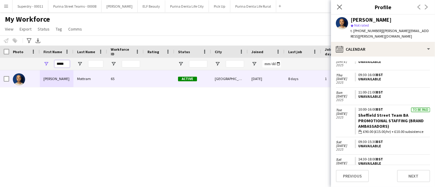
click at [62, 65] on input "*****" at bounding box center [61, 63] width 15 height 7
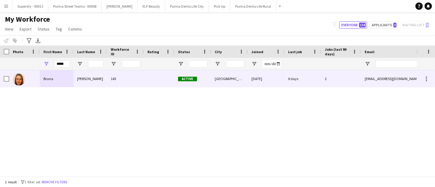
click at [46, 72] on div "Bruna" at bounding box center [57, 78] width 34 height 17
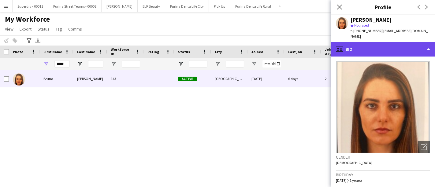
click at [430, 44] on div "profile Bio" at bounding box center [383, 49] width 104 height 15
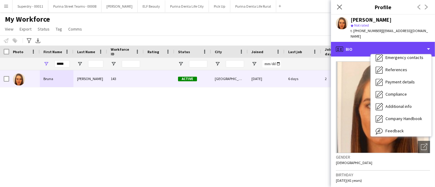
scroll to position [69, 0]
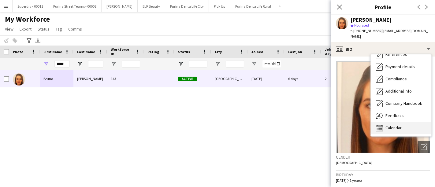
click at [395, 122] on div "Calendar Calendar" at bounding box center [400, 128] width 61 height 12
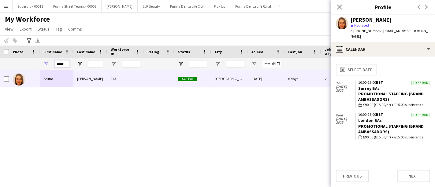
click at [61, 63] on input "*****" at bounding box center [61, 63] width 15 height 7
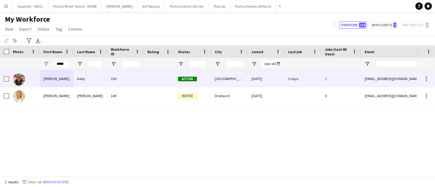
click at [62, 79] on div "Jenny" at bounding box center [57, 78] width 34 height 17
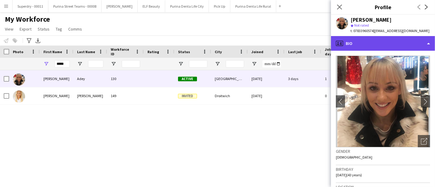
click at [395, 46] on div "profile Bio" at bounding box center [383, 43] width 104 height 15
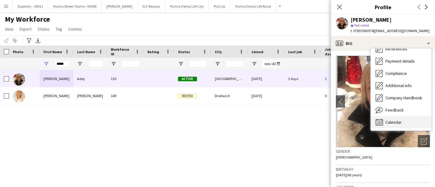
click at [397, 120] on span "Calendar" at bounding box center [393, 122] width 16 height 6
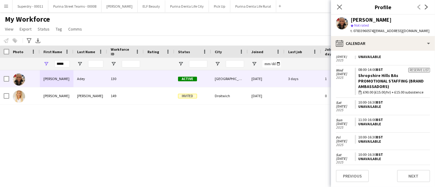
scroll to position [134, 0]
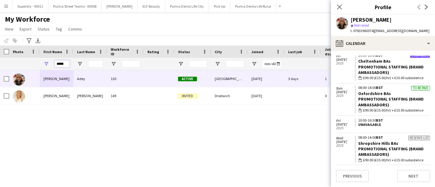
click at [55, 62] on input "*****" at bounding box center [61, 63] width 15 height 7
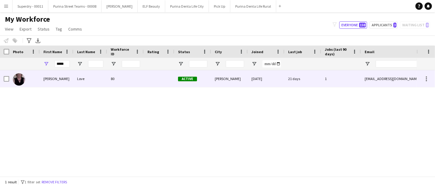
click at [69, 84] on div "Janet" at bounding box center [57, 78] width 34 height 17
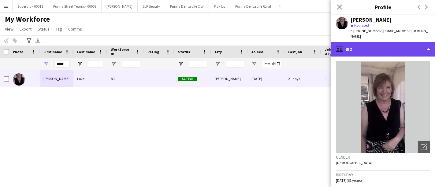
click at [393, 43] on div "profile Bio" at bounding box center [383, 49] width 104 height 15
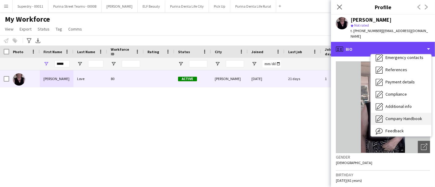
scroll to position [69, 0]
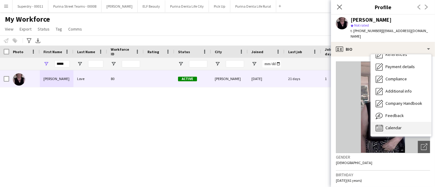
click at [394, 125] on span "Calendar" at bounding box center [393, 128] width 16 height 6
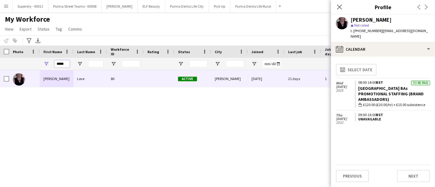
click at [62, 65] on input "*****" at bounding box center [61, 63] width 15 height 7
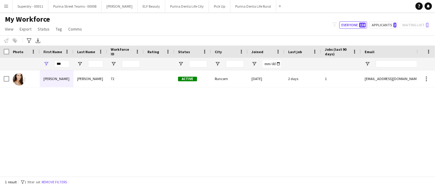
click at [62, 85] on div "Lottie" at bounding box center [57, 78] width 34 height 17
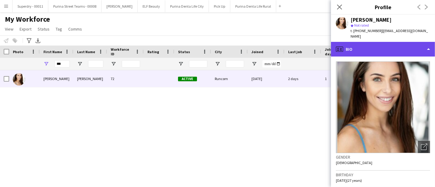
click at [403, 46] on div "profile Bio" at bounding box center [383, 49] width 104 height 15
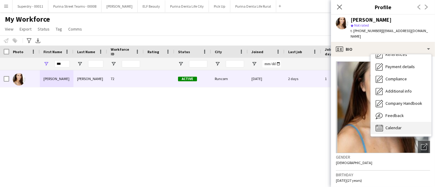
click at [404, 123] on div "Calendar Calendar" at bounding box center [400, 128] width 61 height 12
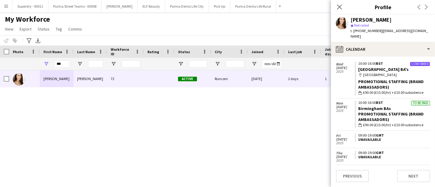
scroll to position [170, 0]
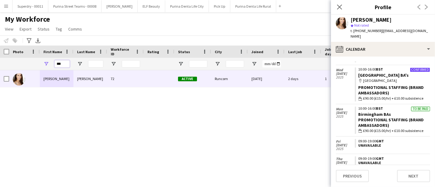
click at [58, 64] on input "***" at bounding box center [61, 63] width 15 height 7
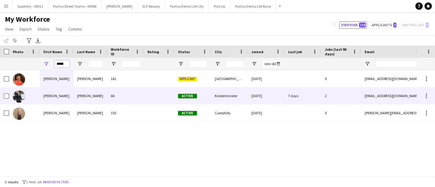
type input "*****"
click at [64, 93] on div "sarah" at bounding box center [57, 95] width 34 height 17
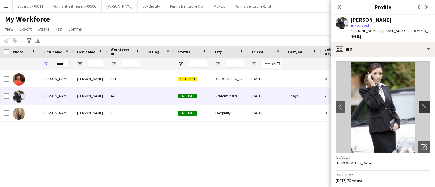
click at [422, 106] on app-icon "chevron-right" at bounding box center [424, 107] width 9 height 6
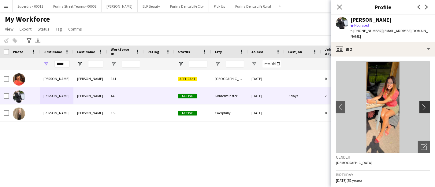
click at [422, 106] on app-icon "chevron-right" at bounding box center [424, 107] width 9 height 6
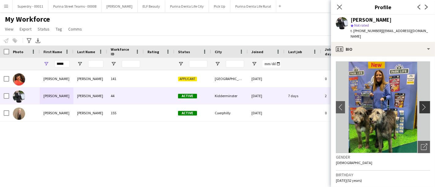
click at [421, 106] on app-icon "chevron-right" at bounding box center [424, 107] width 9 height 6
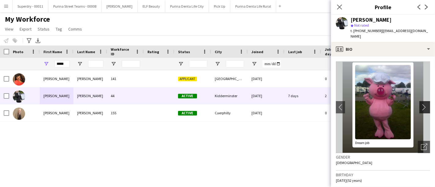
click at [421, 106] on app-icon "chevron-right" at bounding box center [424, 107] width 9 height 6
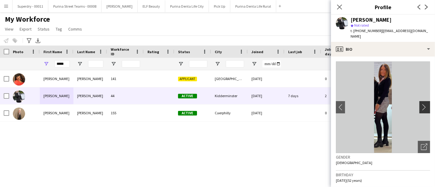
click at [421, 106] on app-icon "chevron-right" at bounding box center [424, 107] width 9 height 6
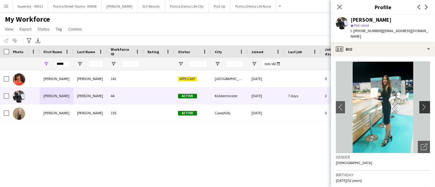
click at [421, 106] on app-icon "chevron-right" at bounding box center [424, 107] width 9 height 6
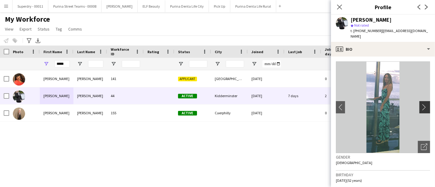
click at [421, 106] on app-icon "chevron-right" at bounding box center [424, 107] width 9 height 6
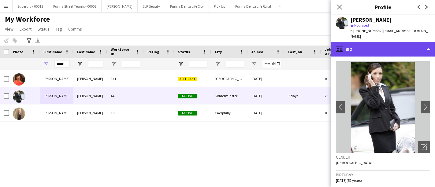
click at [421, 50] on div "profile Bio" at bounding box center [383, 49] width 104 height 15
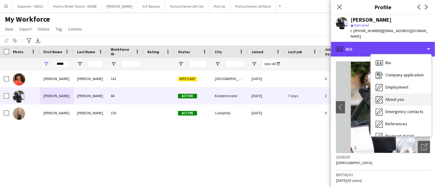
scroll to position [69, 0]
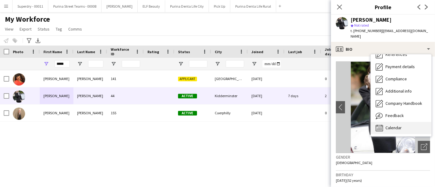
click at [396, 128] on span "Calendar" at bounding box center [393, 128] width 16 height 6
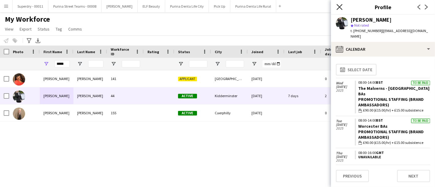
click at [340, 8] on icon "Close pop-in" at bounding box center [339, 7] width 6 height 6
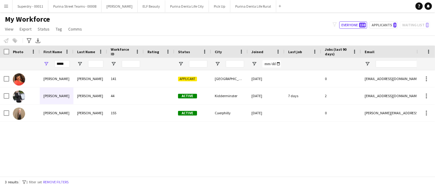
click at [0, 10] on button "Menu" at bounding box center [6, 6] width 12 height 12
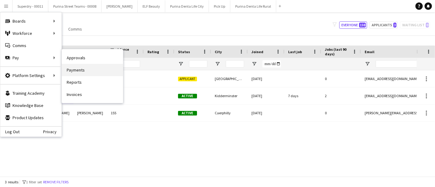
click at [80, 74] on link "Payments" at bounding box center [92, 70] width 61 height 12
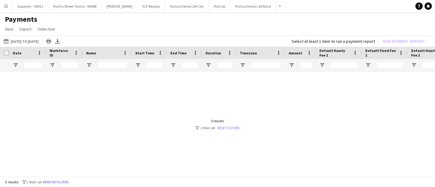
click at [229, 126] on link "Reset filters" at bounding box center [228, 128] width 22 height 5
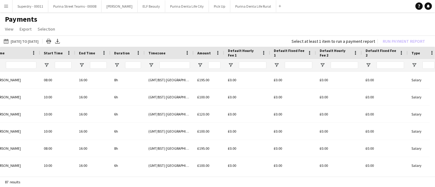
scroll to position [0, 179]
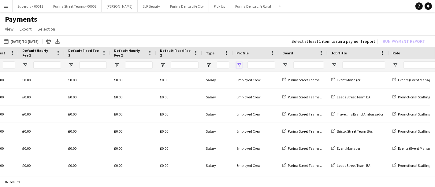
click at [237, 65] on span "Open Filter Menu" at bounding box center [239, 65] width 6 height 6
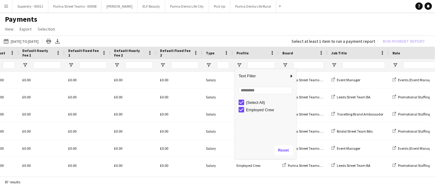
click at [249, 35] on app-page-menu "View Customise view Customise filters Reset Filters Reset View Reset All Export…" at bounding box center [217, 30] width 435 height 12
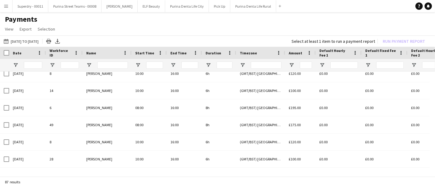
scroll to position [0, 0]
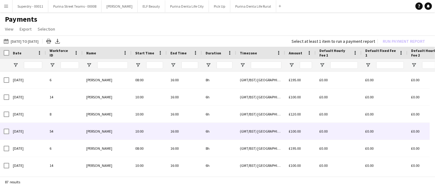
click at [97, 133] on span "Wendy Morgan" at bounding box center [99, 131] width 26 height 5
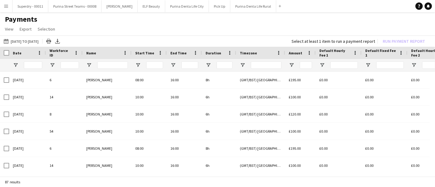
click at [2, 7] on button "Menu" at bounding box center [6, 6] width 12 height 12
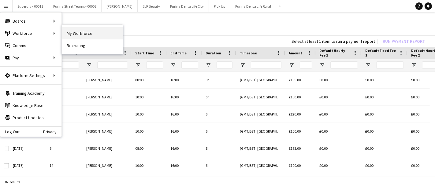
click at [79, 32] on link "My Workforce" at bounding box center [92, 33] width 61 height 12
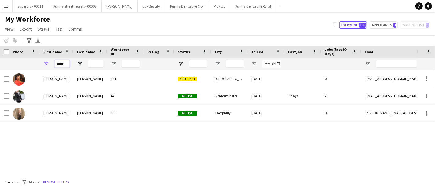
drag, startPoint x: 67, startPoint y: 62, endPoint x: 48, endPoint y: 64, distance: 19.3
click at [48, 64] on div "*****" at bounding box center [57, 64] width 34 height 12
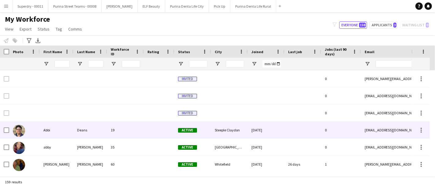
click at [92, 130] on div "Deans" at bounding box center [90, 130] width 34 height 17
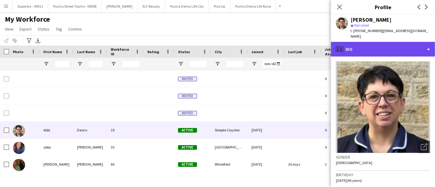
click at [430, 42] on div "profile Bio" at bounding box center [383, 49] width 104 height 15
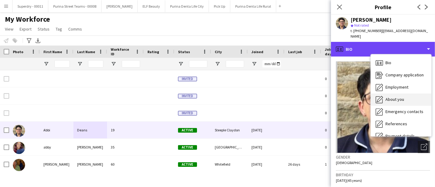
scroll to position [69, 0]
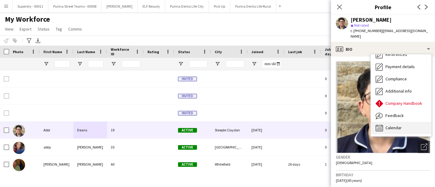
click at [409, 125] on div "Calendar Calendar" at bounding box center [400, 128] width 61 height 12
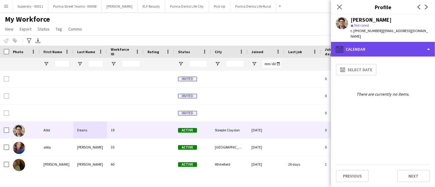
click at [425, 43] on div "calendar-full Calendar" at bounding box center [383, 49] width 104 height 15
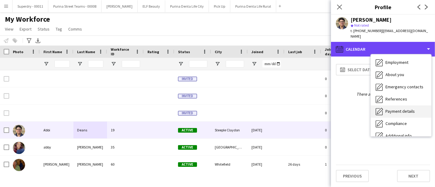
scroll to position [0, 0]
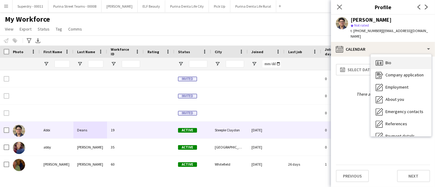
click at [410, 61] on div "Bio Bio" at bounding box center [400, 63] width 61 height 12
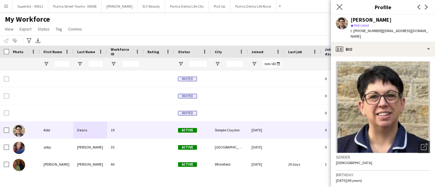
click at [336, 6] on app-icon "Close pop-in" at bounding box center [339, 7] width 9 height 9
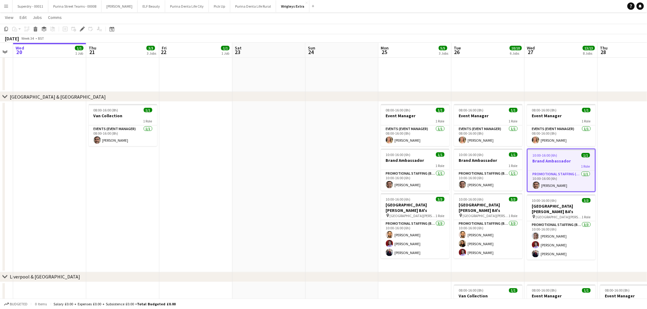
scroll to position [0, 123]
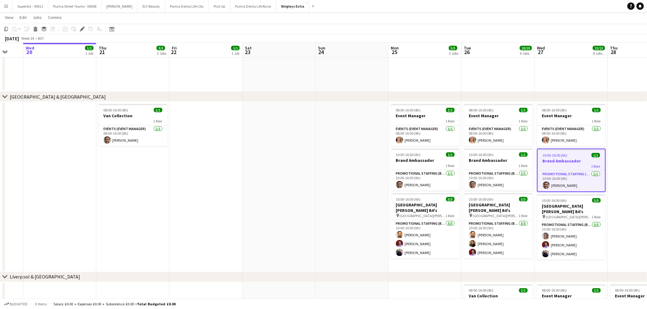
drag, startPoint x: 64, startPoint y: 179, endPoint x: 371, endPoint y: 186, distance: 306.6
click at [371, 186] on app-calendar-viewport "Mon 18 Tue 19 Wed 20 1/1 1 Job Thu 21 3/3 3 Jobs Fri 22 1/1 1 Job Sat 23 Sun 24…" at bounding box center [323, 182] width 647 height 793
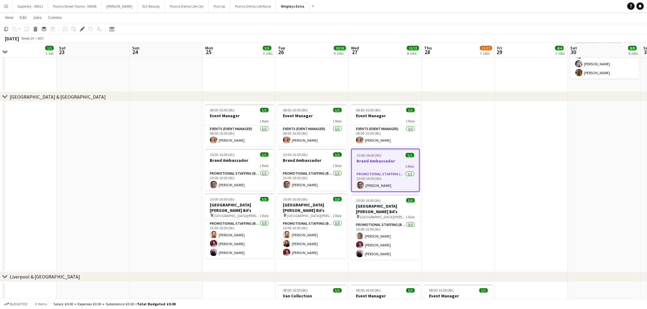
scroll to position [0, 210]
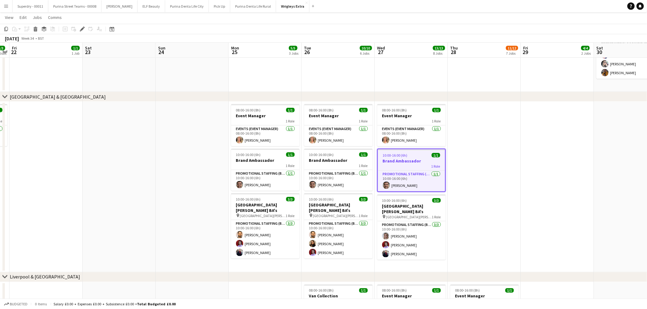
drag, startPoint x: 332, startPoint y: 208, endPoint x: 172, endPoint y: 215, distance: 160.0
click at [172, 215] on app-calendar-viewport "Tue 19 Wed 20 1/1 1 Job Thu 21 3/3 3 Jobs Fri 22 1/1 1 Job Sat 23 Sun 24 Mon 25…" at bounding box center [323, 182] width 647 height 793
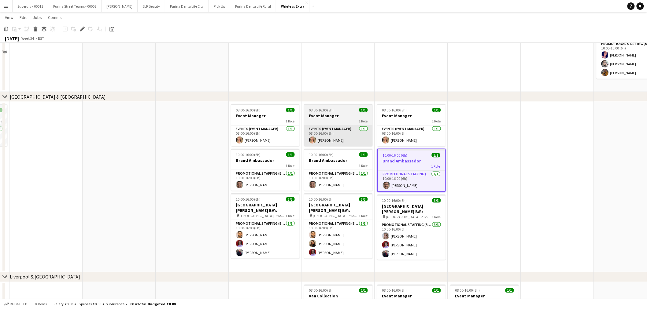
scroll to position [0, 0]
